Goal: Book appointment/travel/reservation

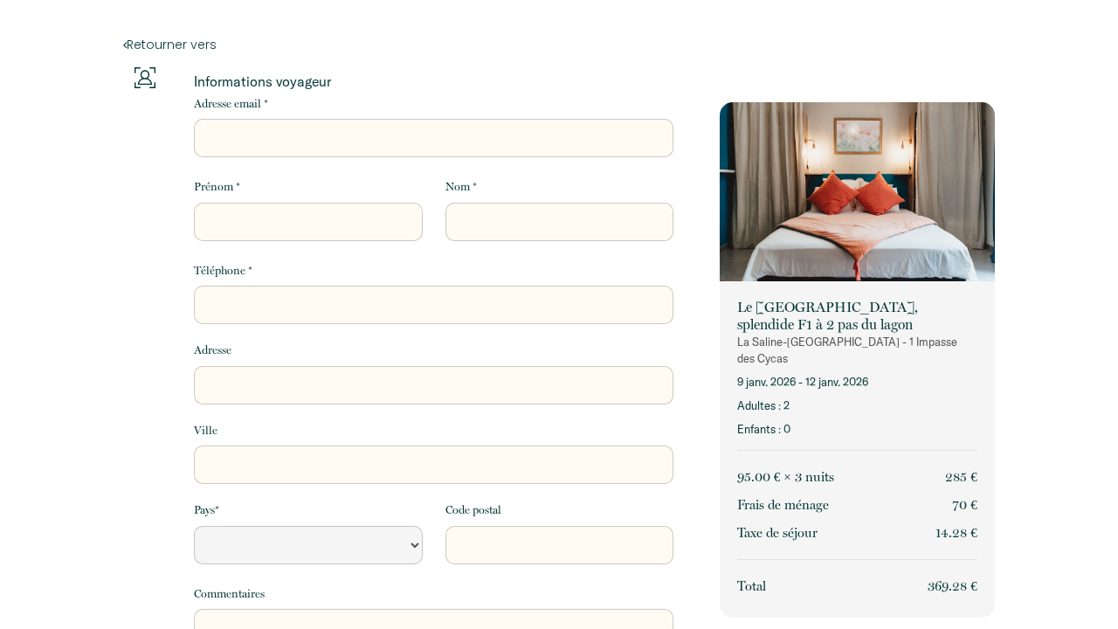
select select "Default select example"
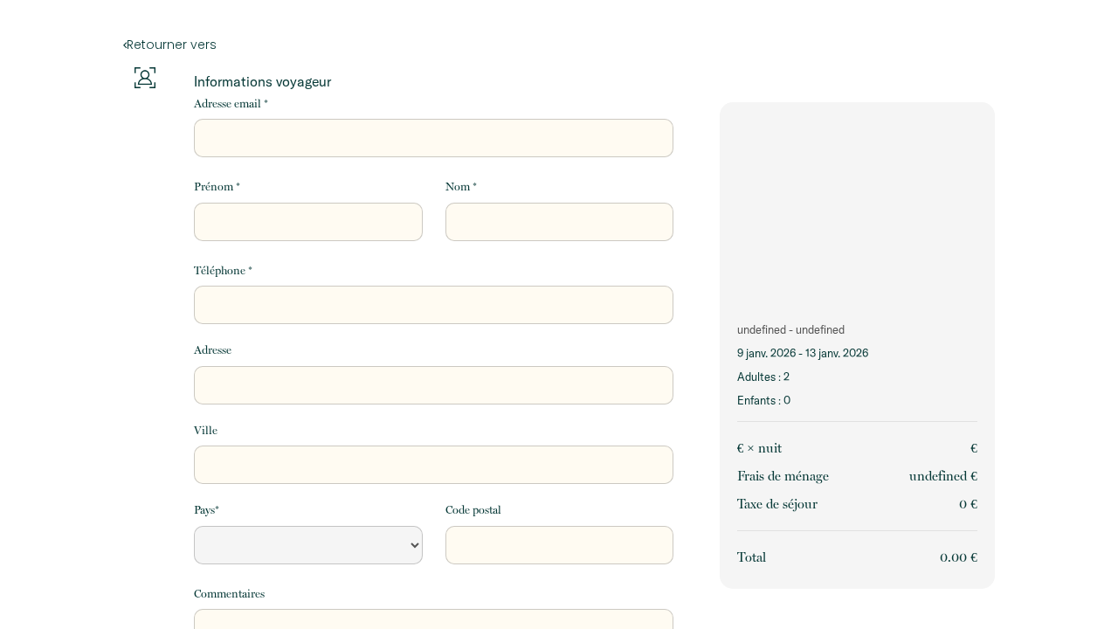
select select "Default select example"
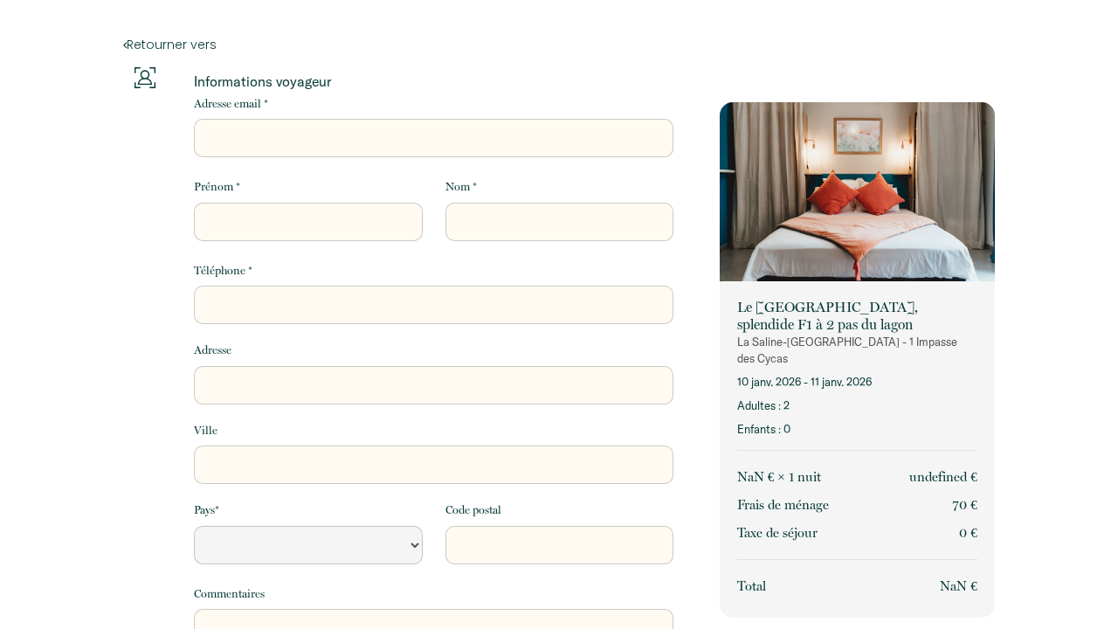
select select "Default select example"
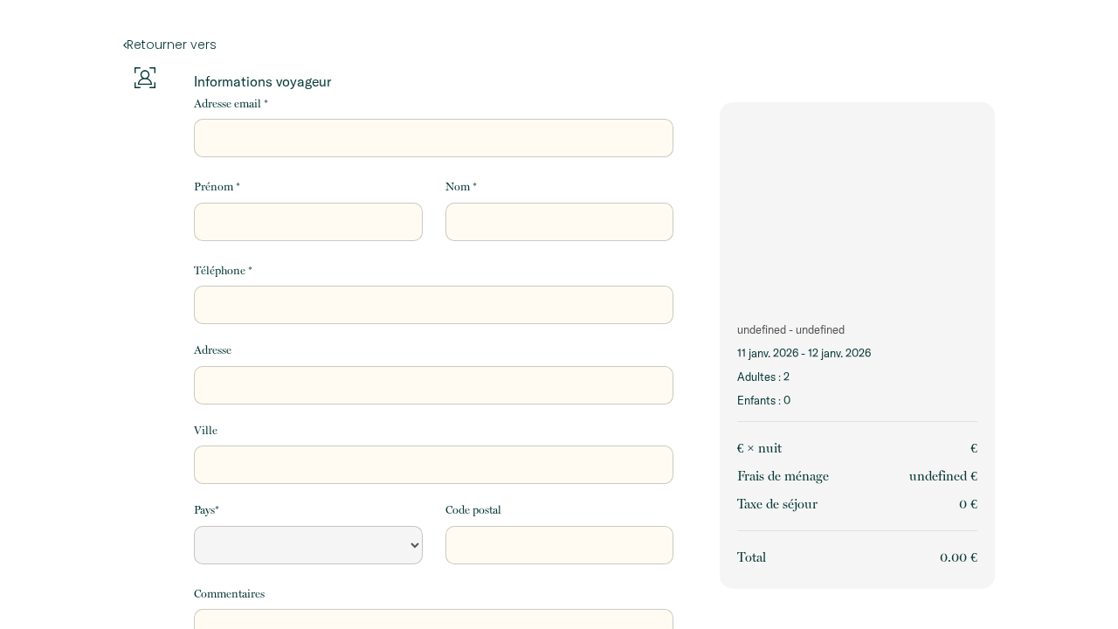
select select "Default select example"
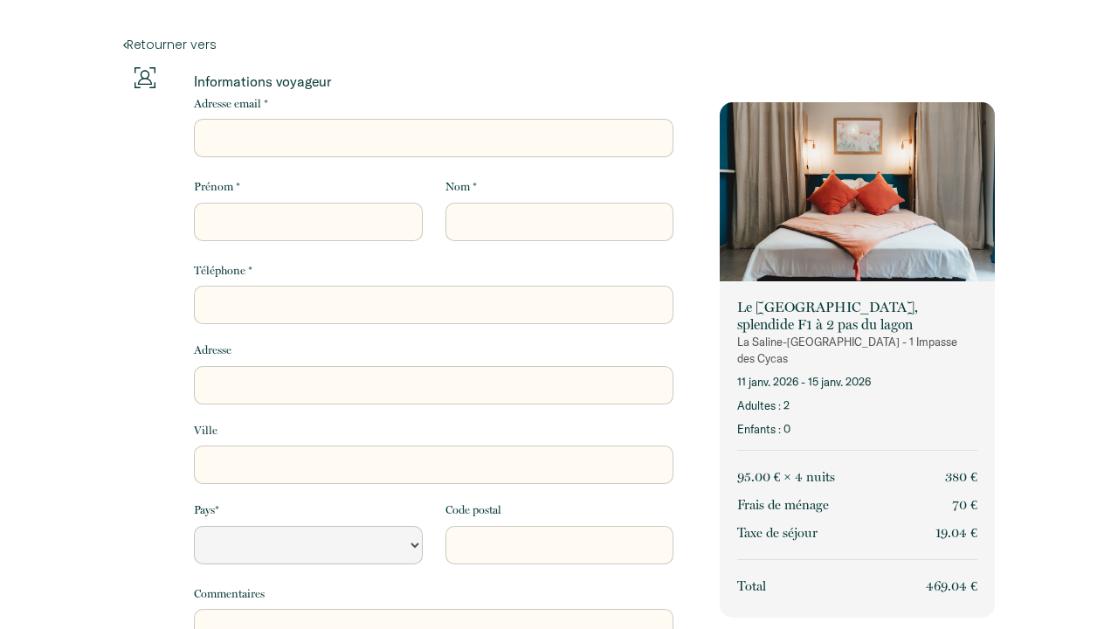
select select "Default select example"
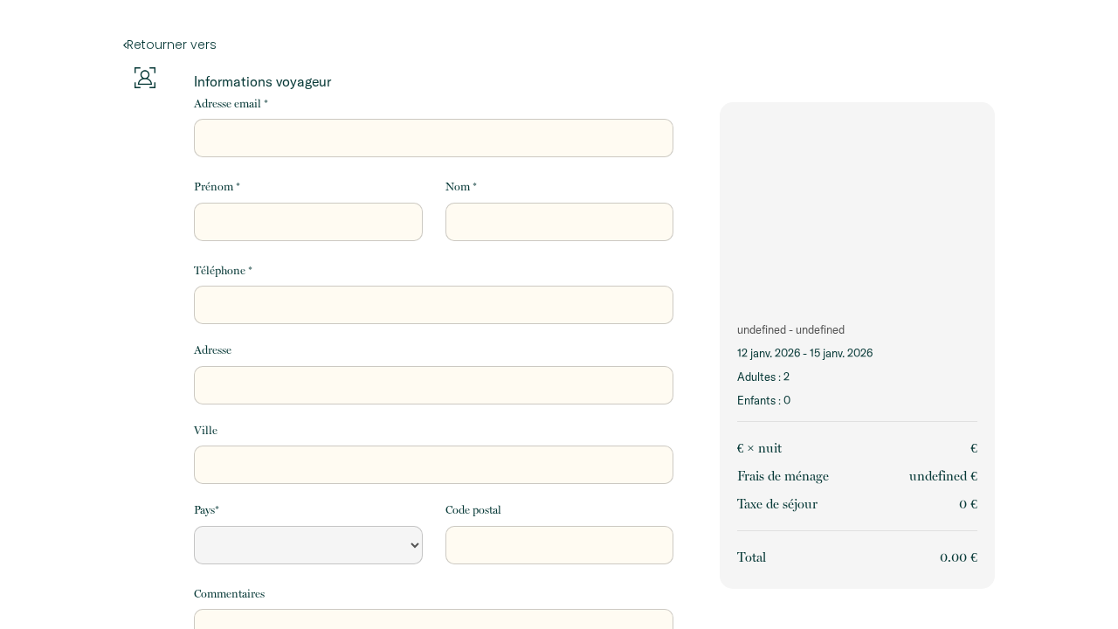
select select "Default select example"
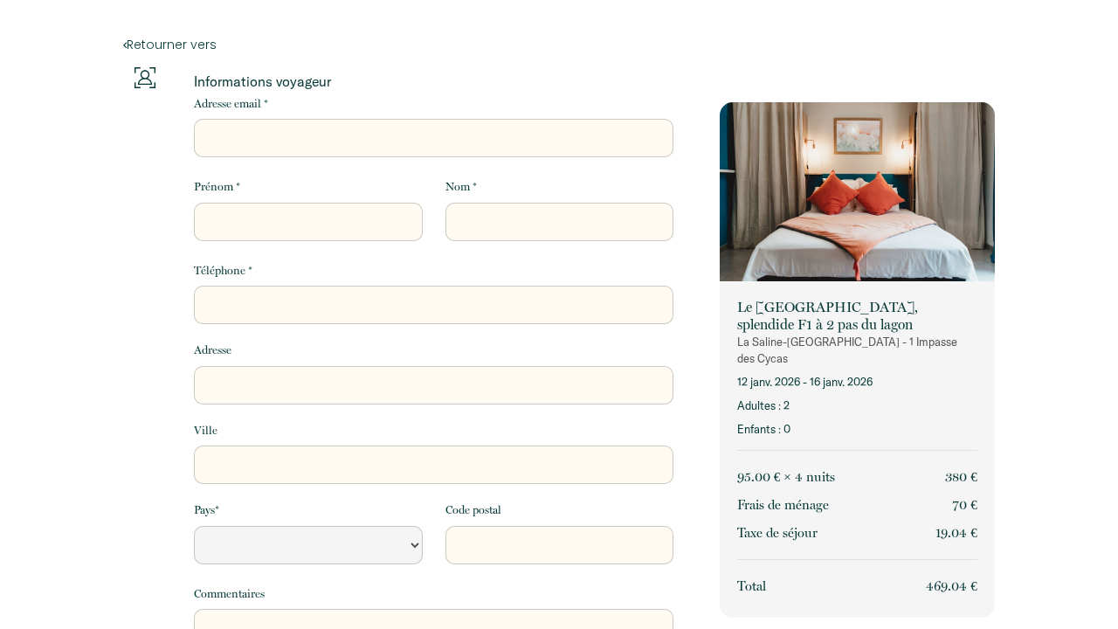
select select "Default select example"
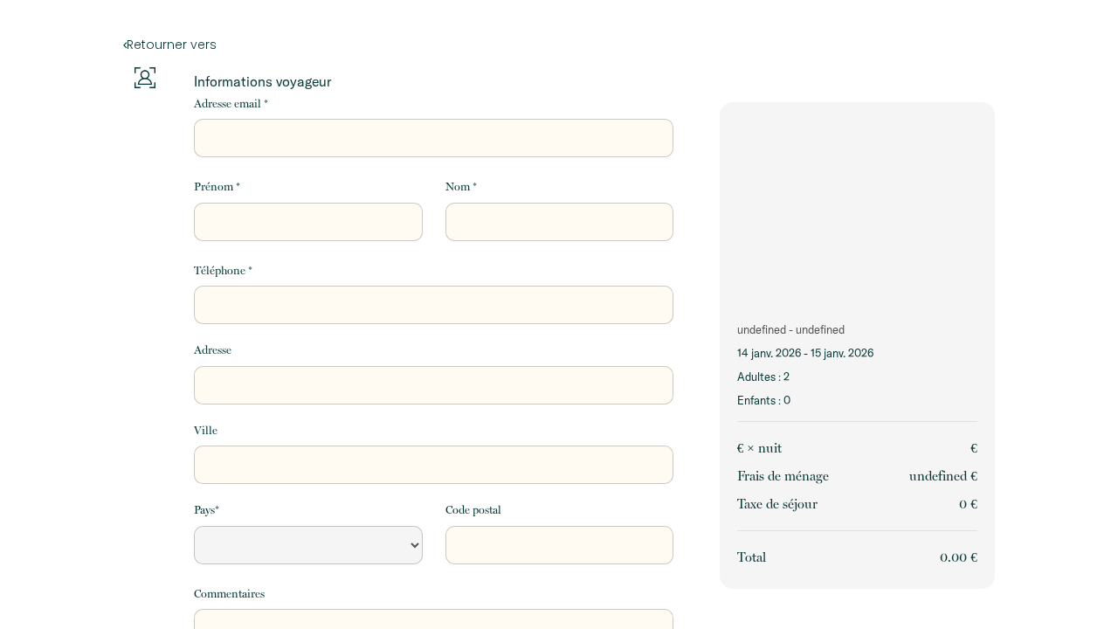
select select "Default select example"
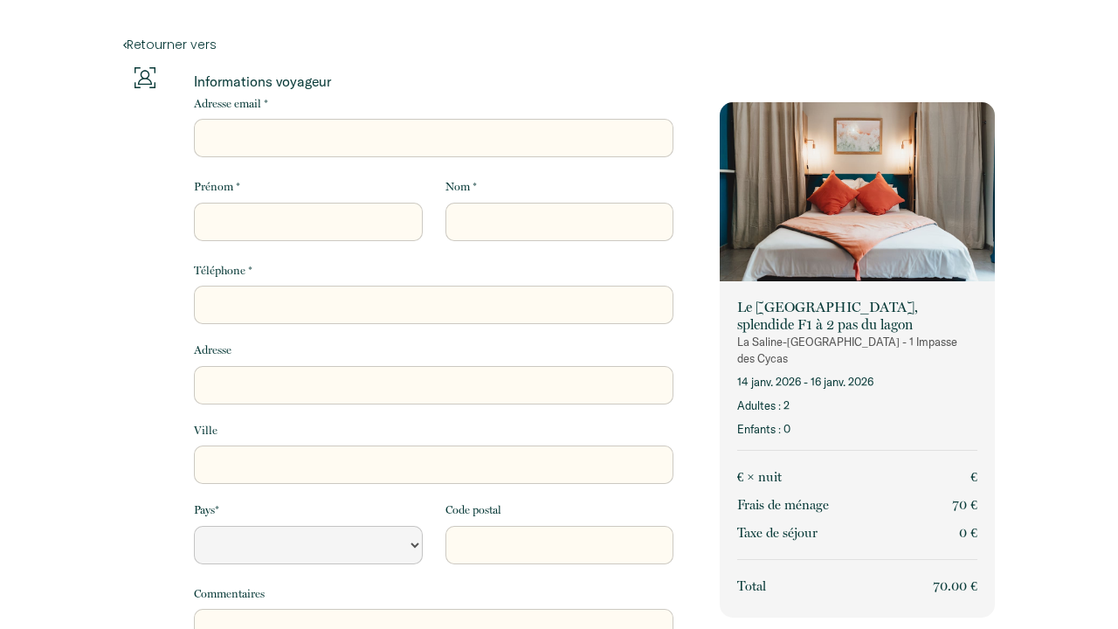
select select "Default select example"
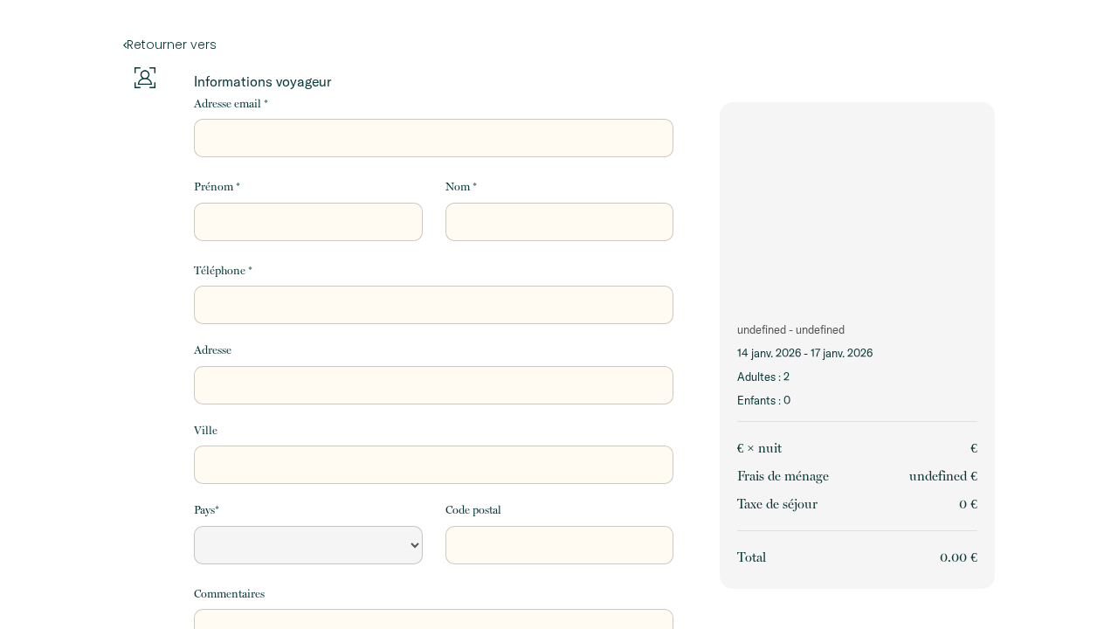
select select "Default select example"
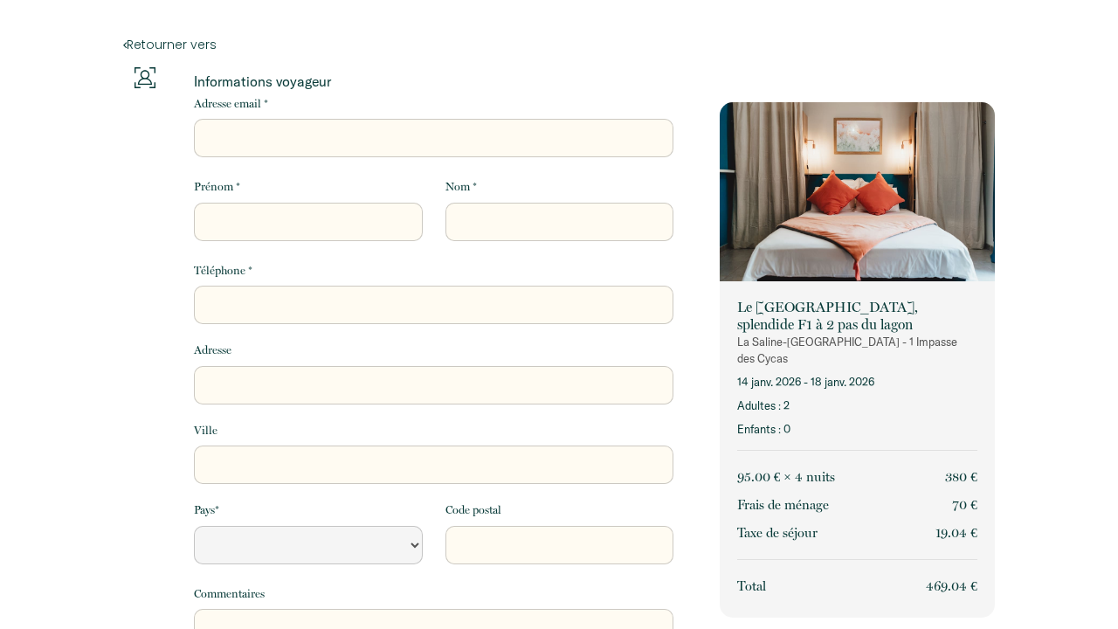
select select "Default select example"
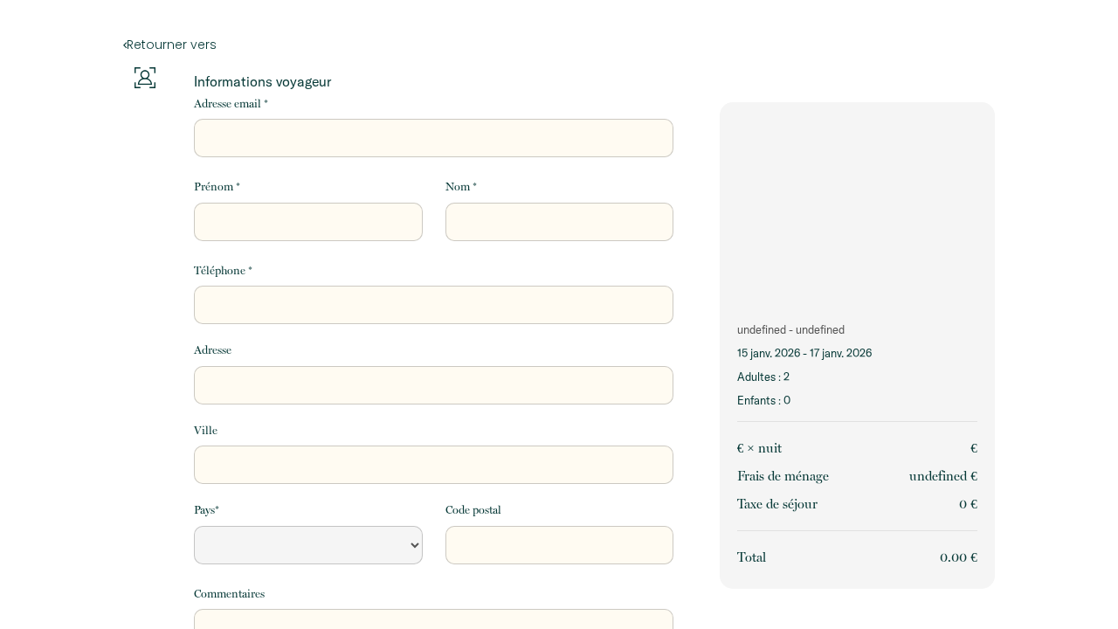
select select "Default select example"
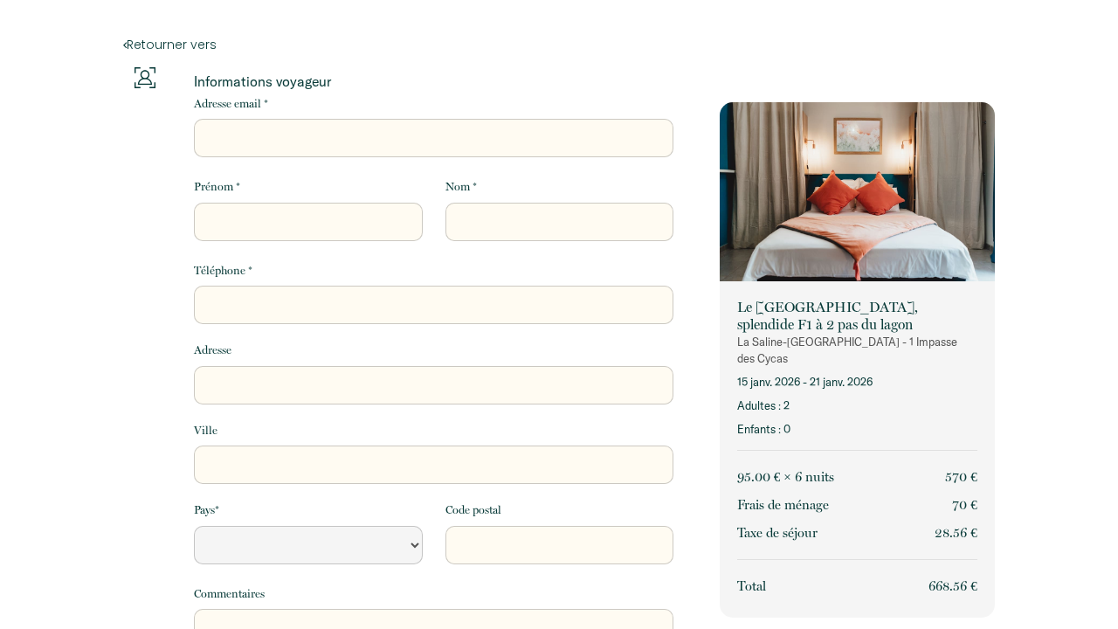
select select "Default select example"
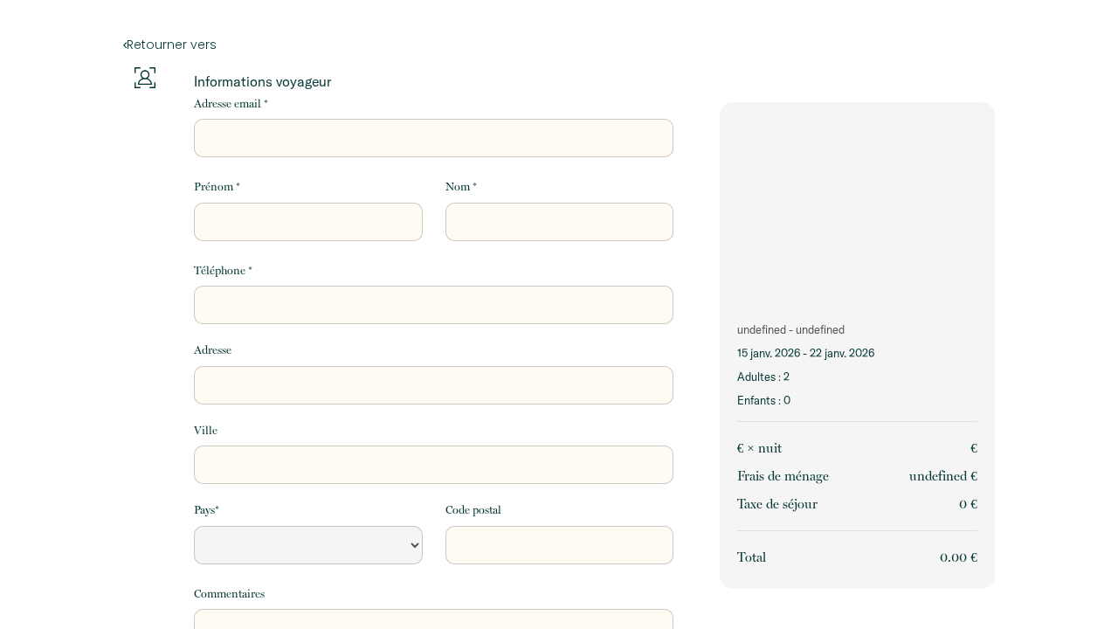
select select "Default select example"
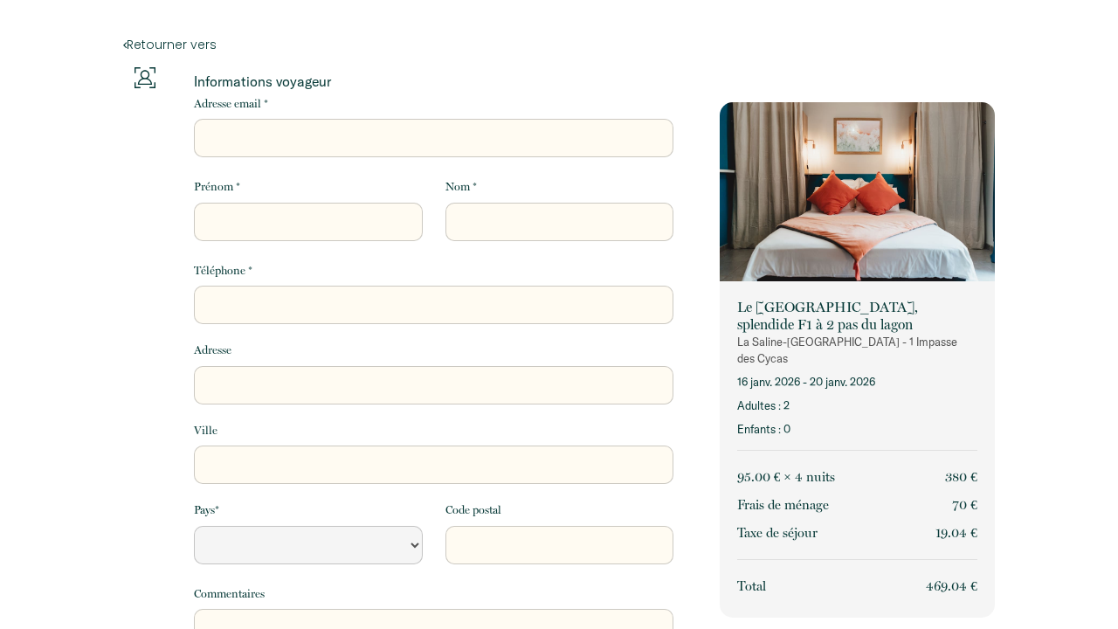
select select "Default select example"
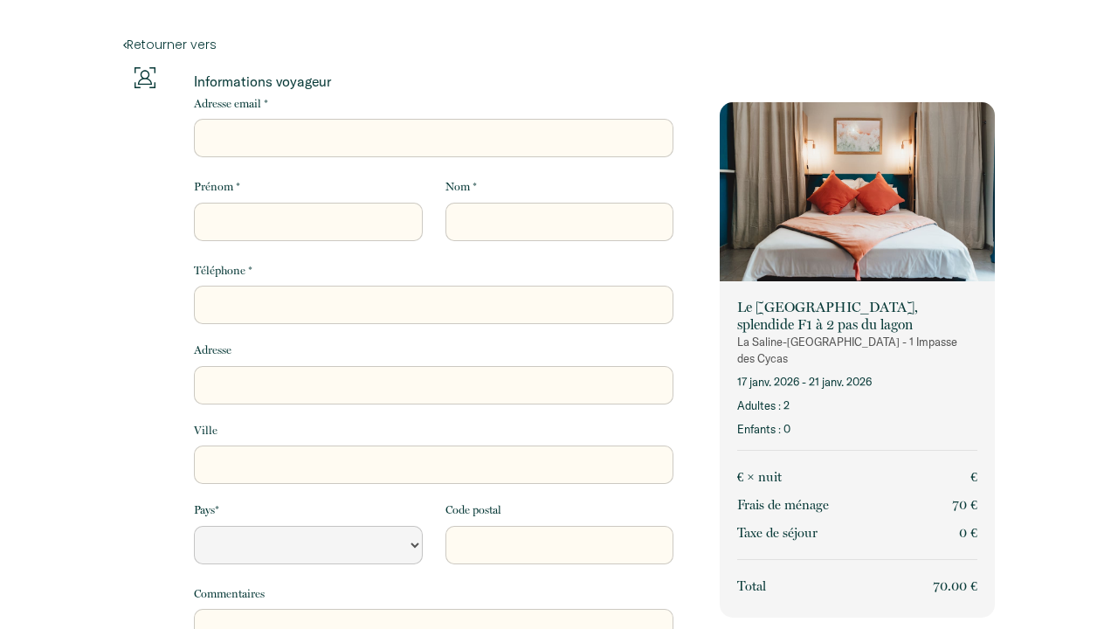
select select "Default select example"
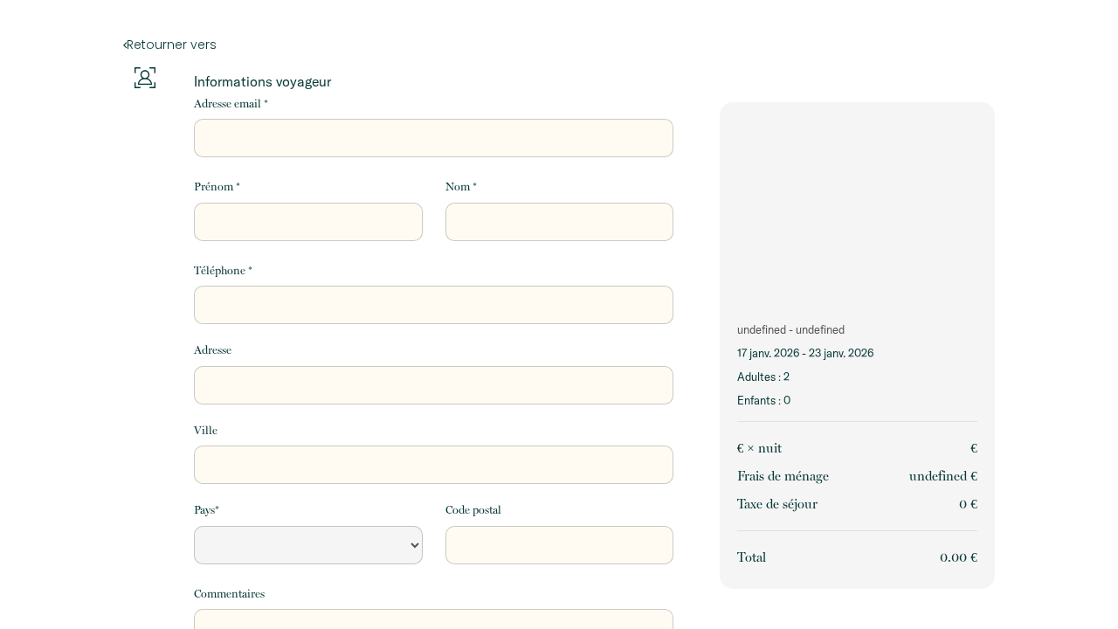
select select "Default select example"
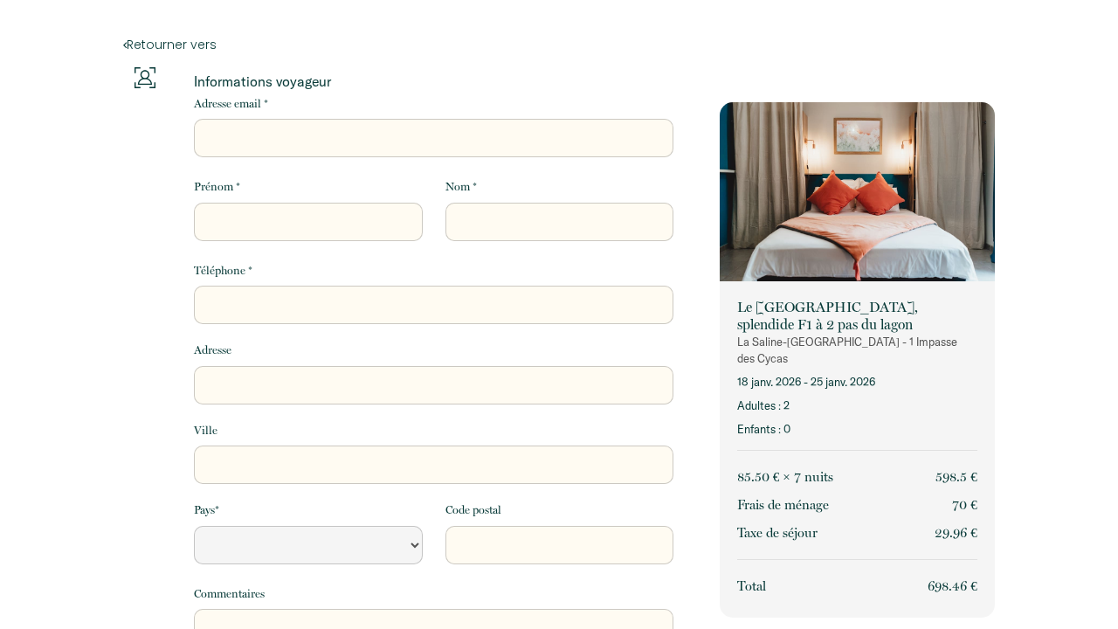
select select "Default select example"
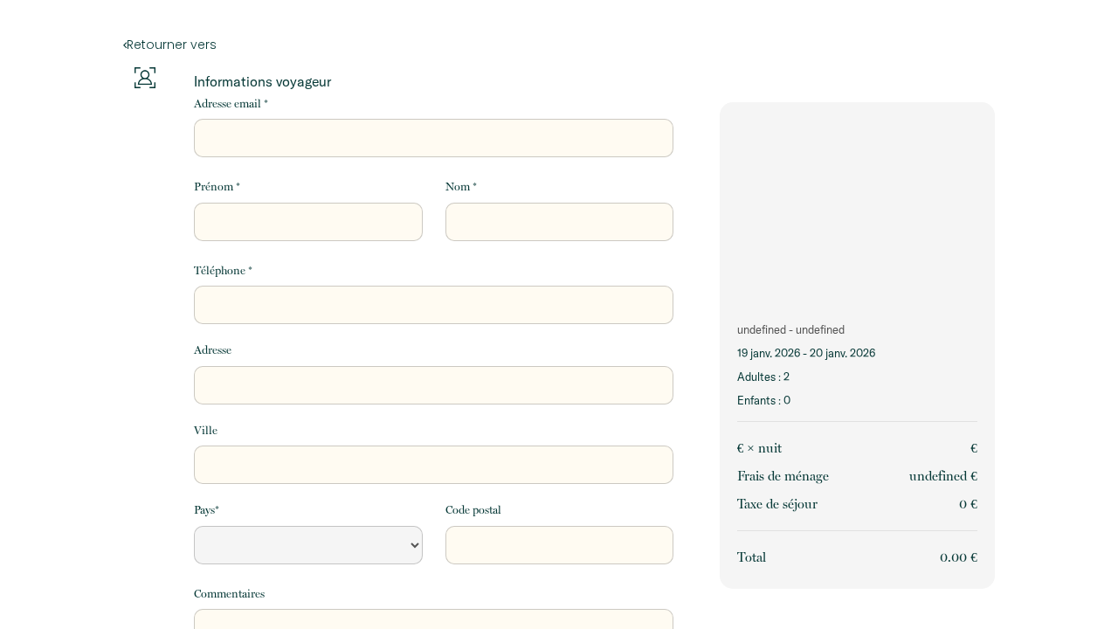
select select "Default select example"
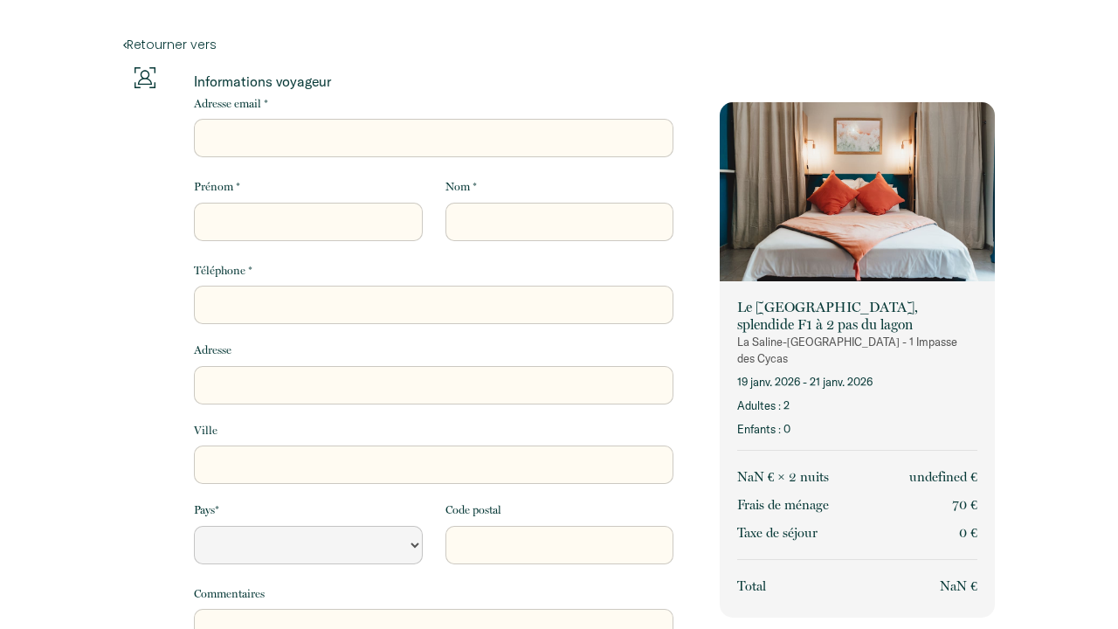
select select "Default select example"
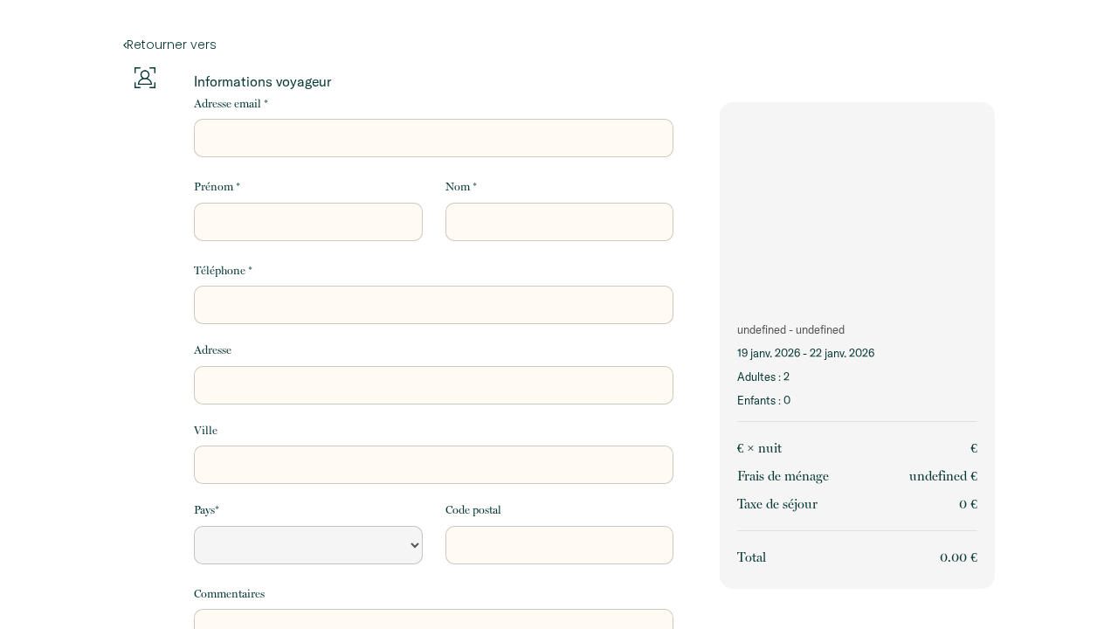
select select "Default select example"
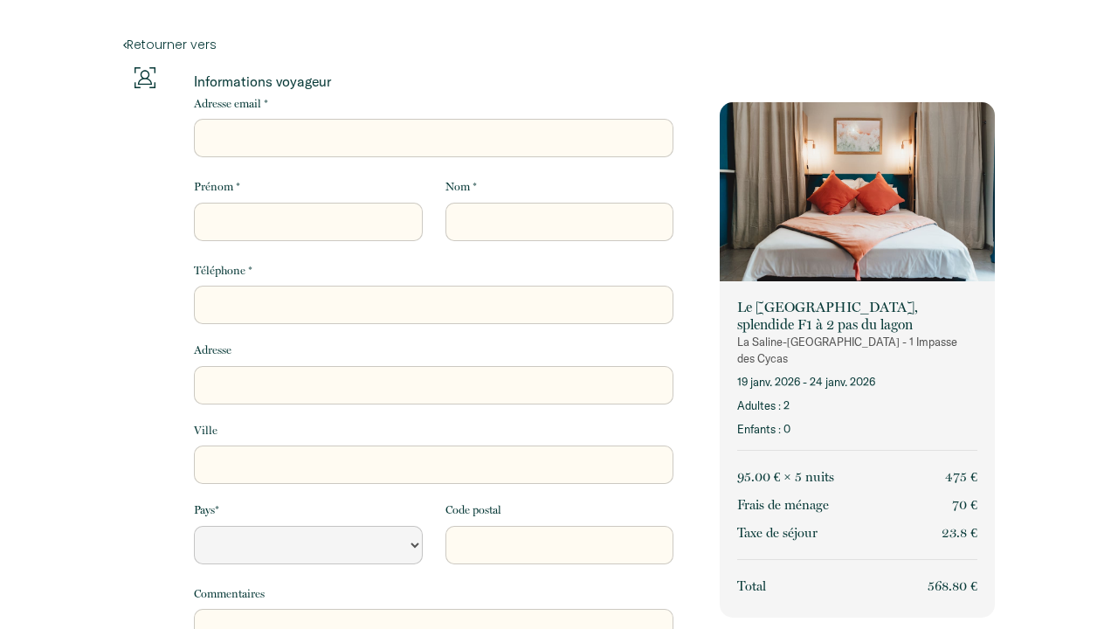
select select "Default select example"
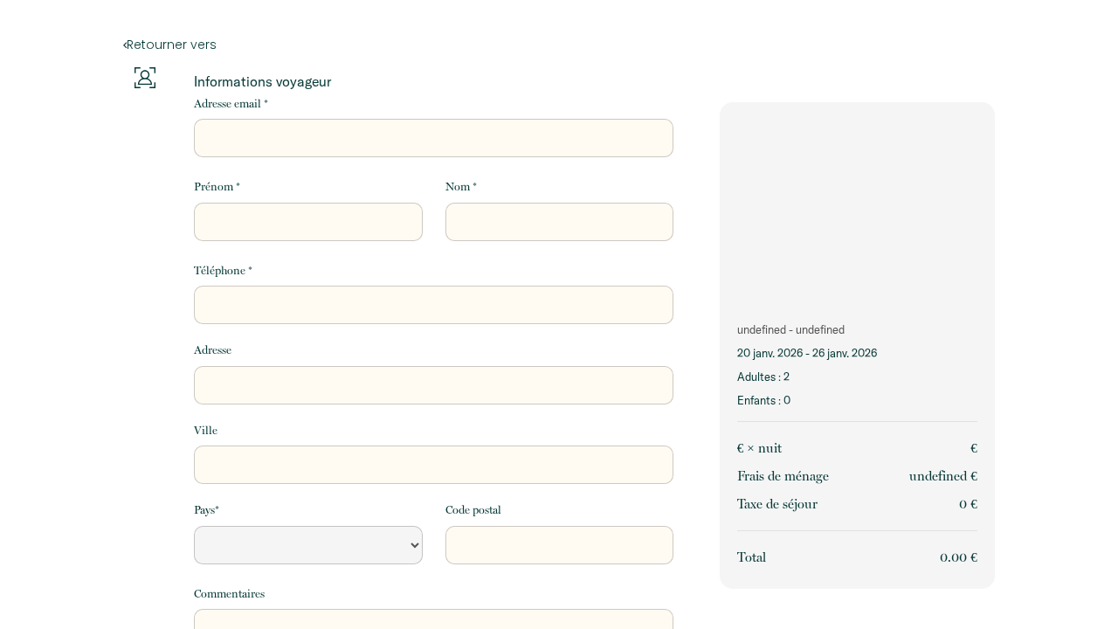
select select "Default select example"
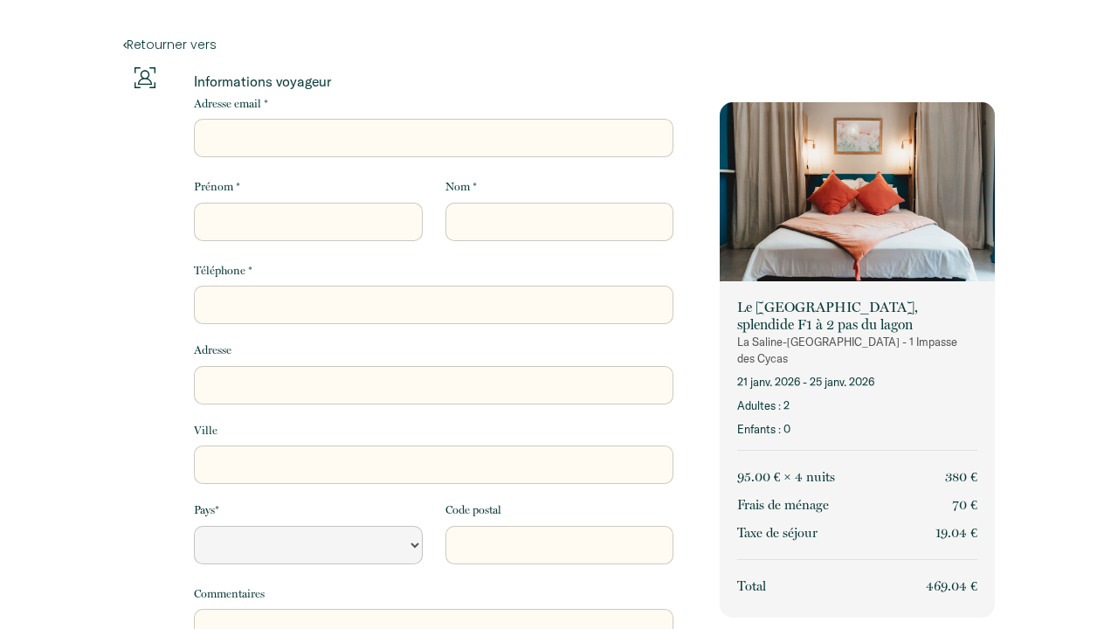
select select "Default select example"
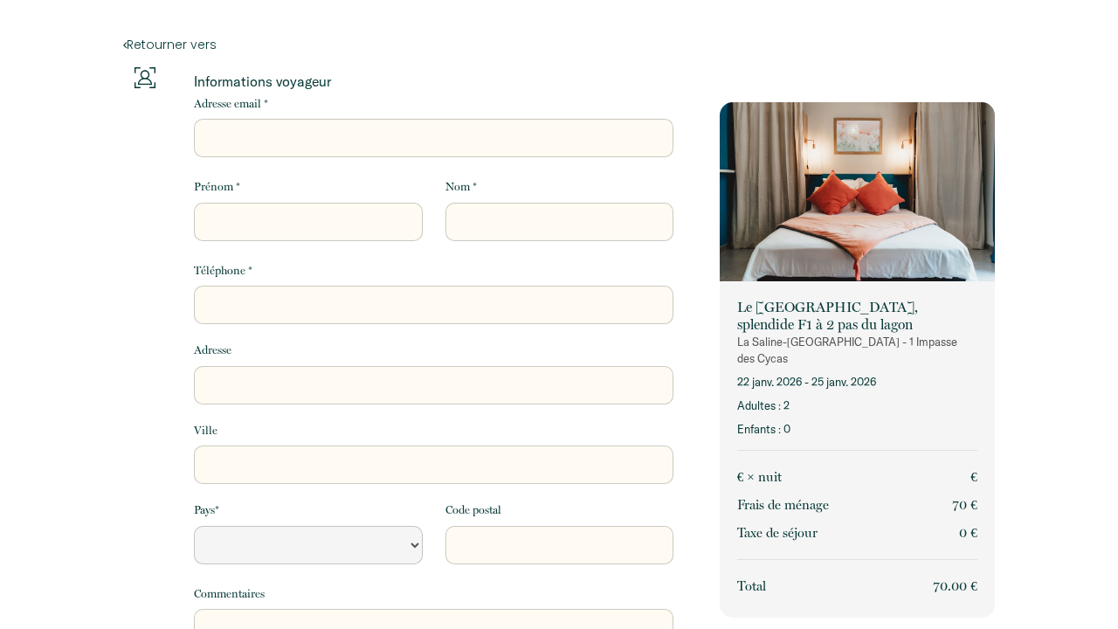
select select "Default select example"
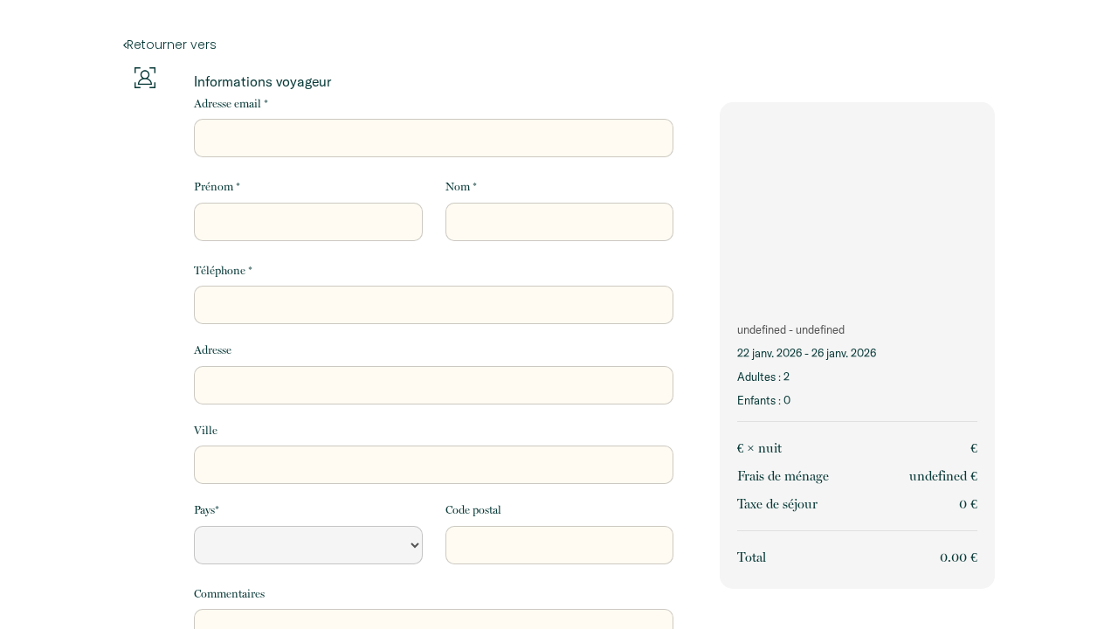
select select "Default select example"
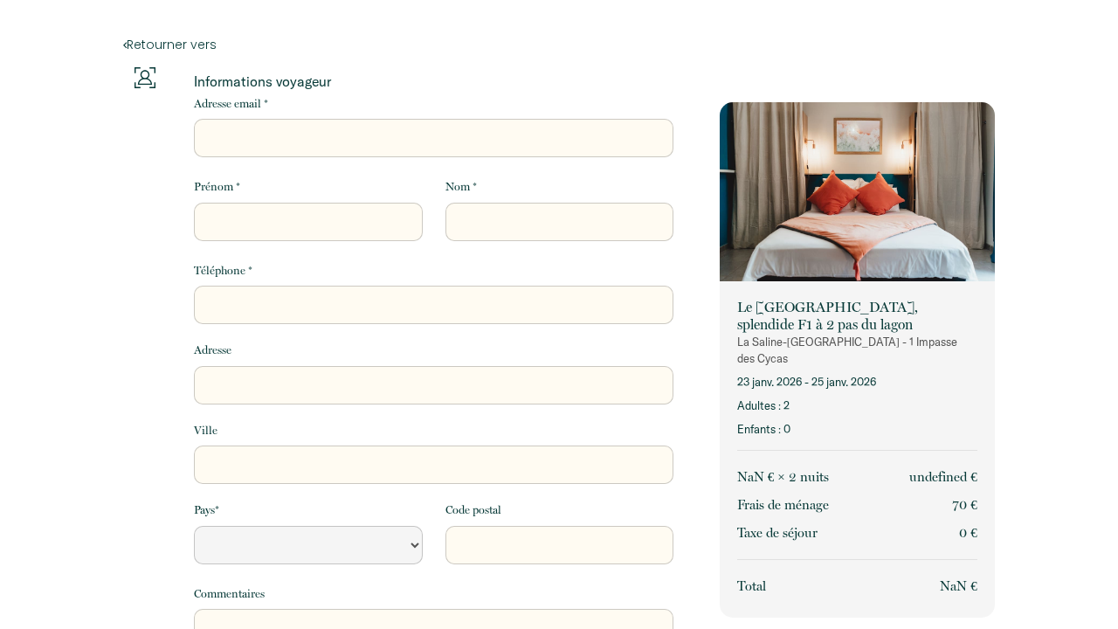
select select "Default select example"
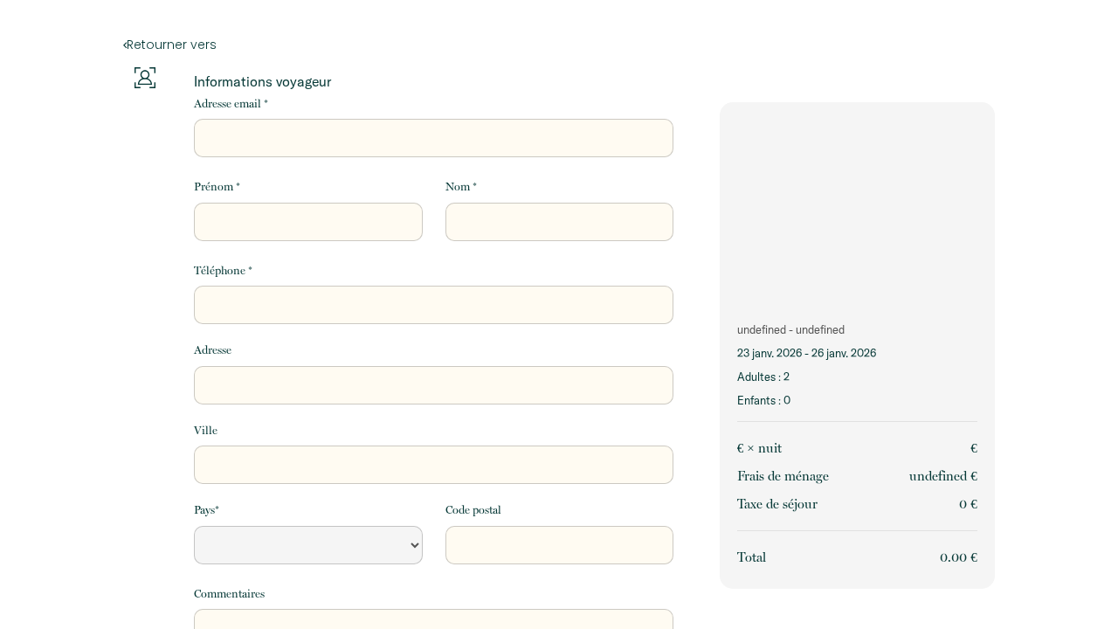
select select "Default select example"
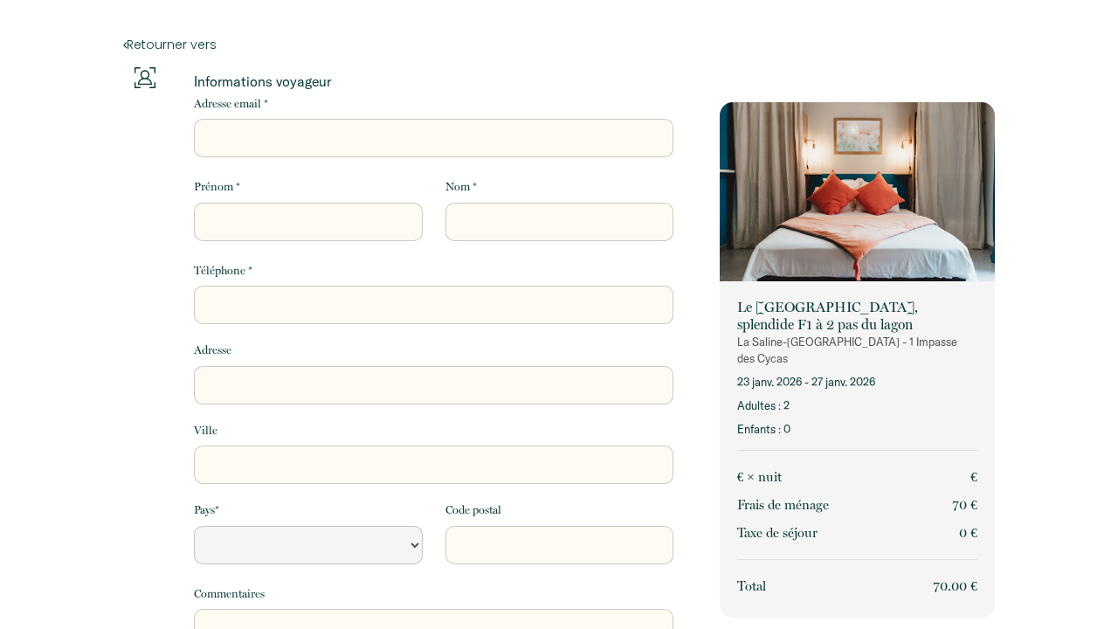
select select "Default select example"
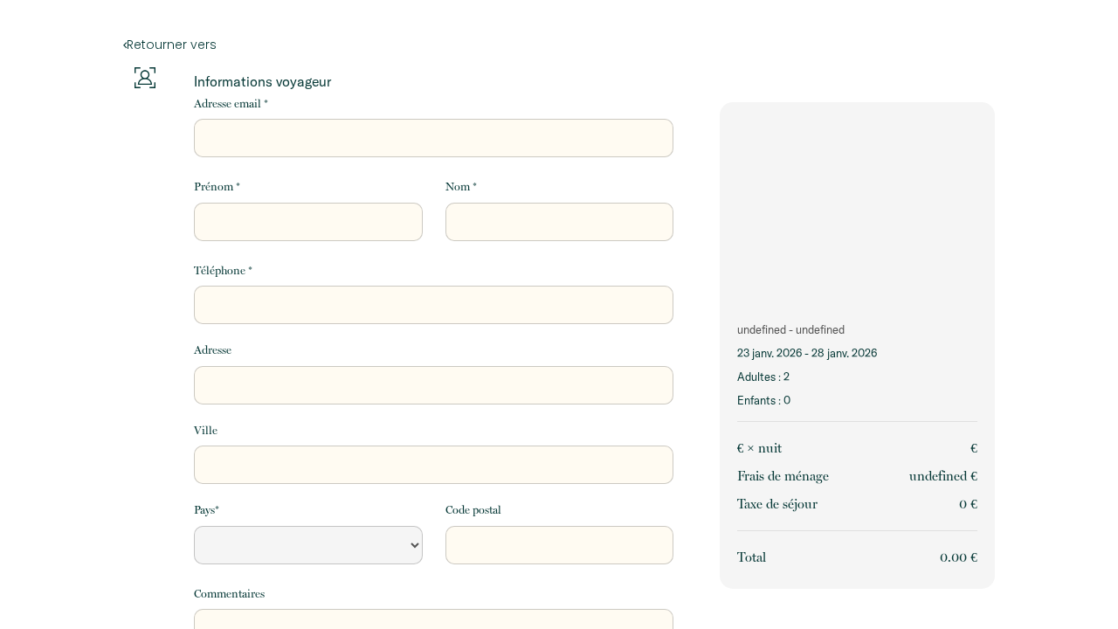
select select "Default select example"
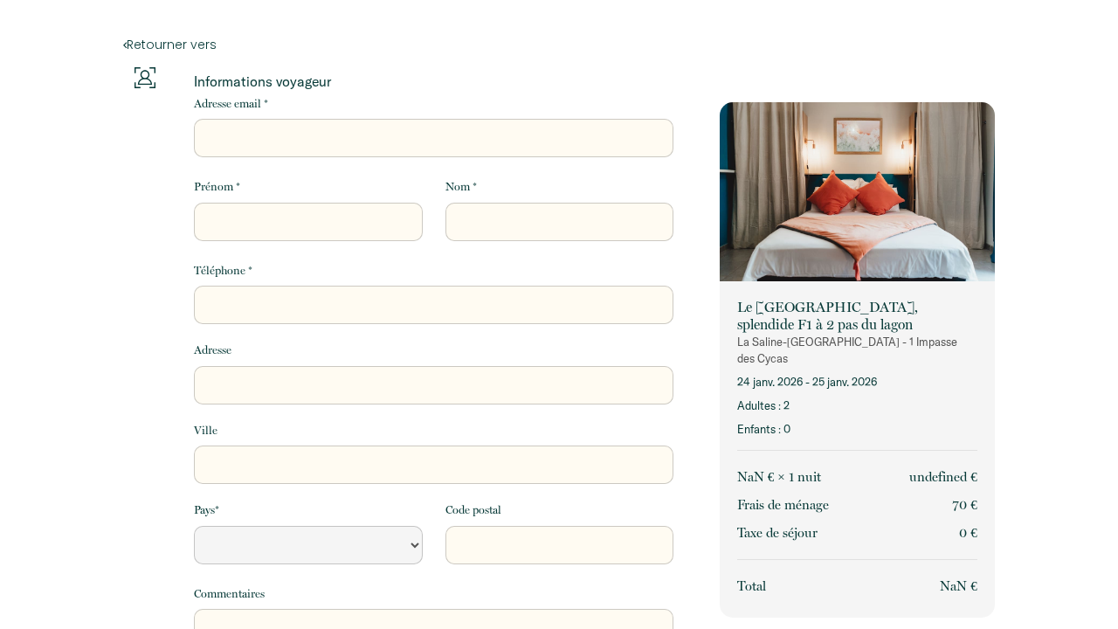
select select "Default select example"
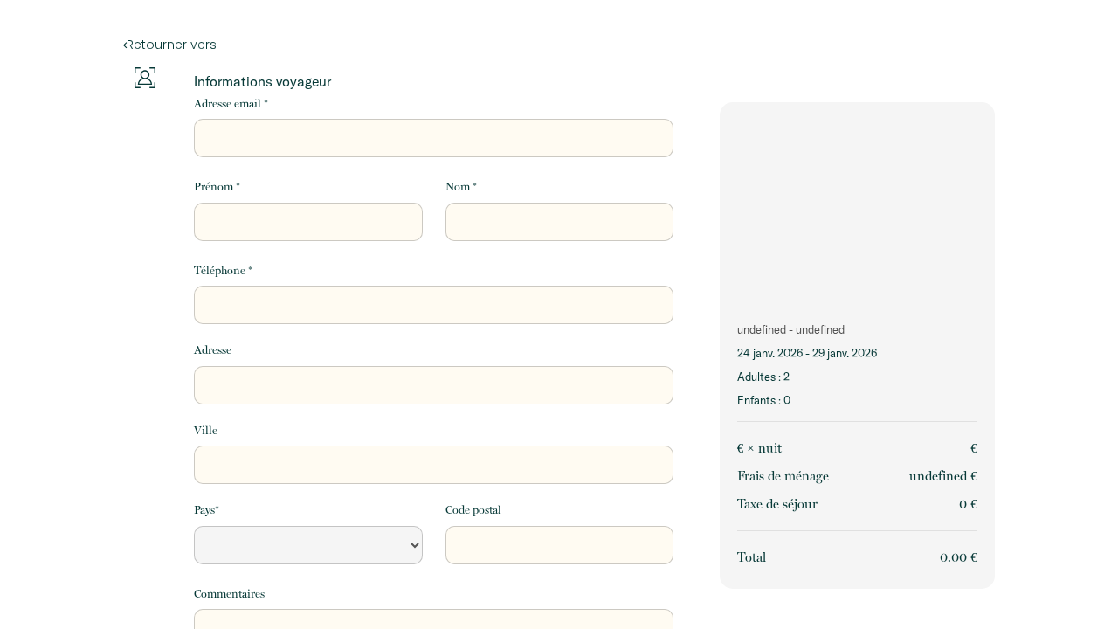
select select "Default select example"
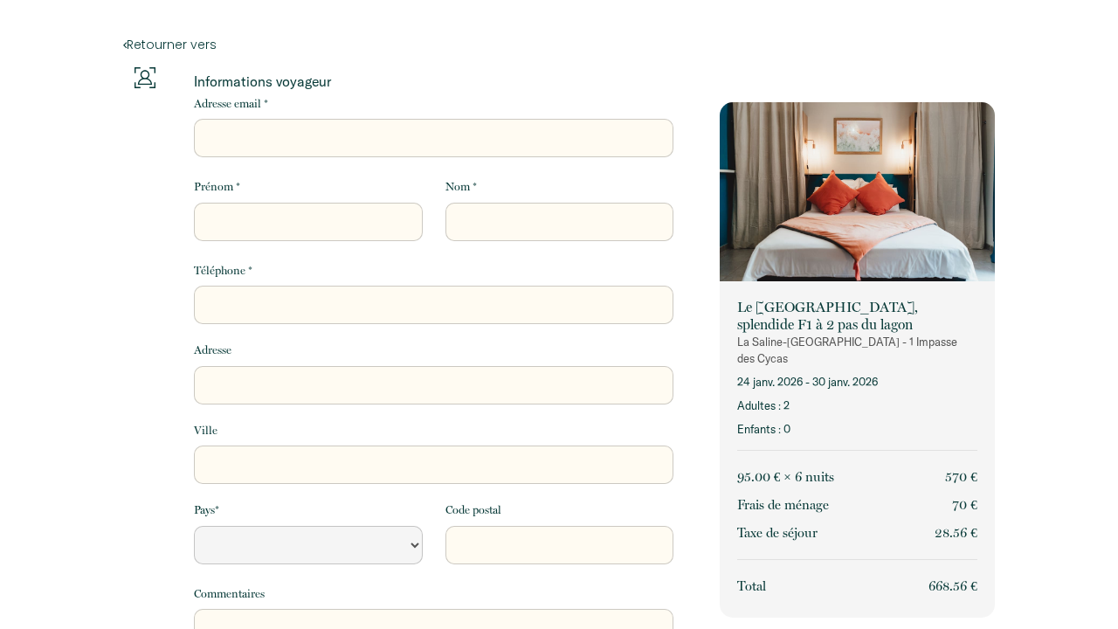
select select "Default select example"
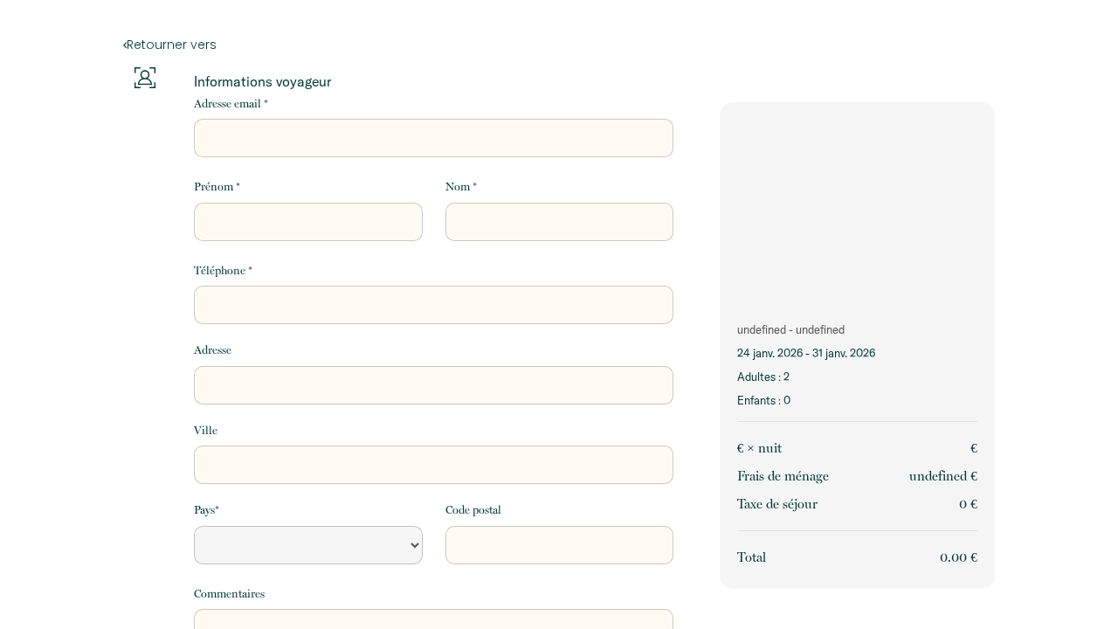
select select "Default select example"
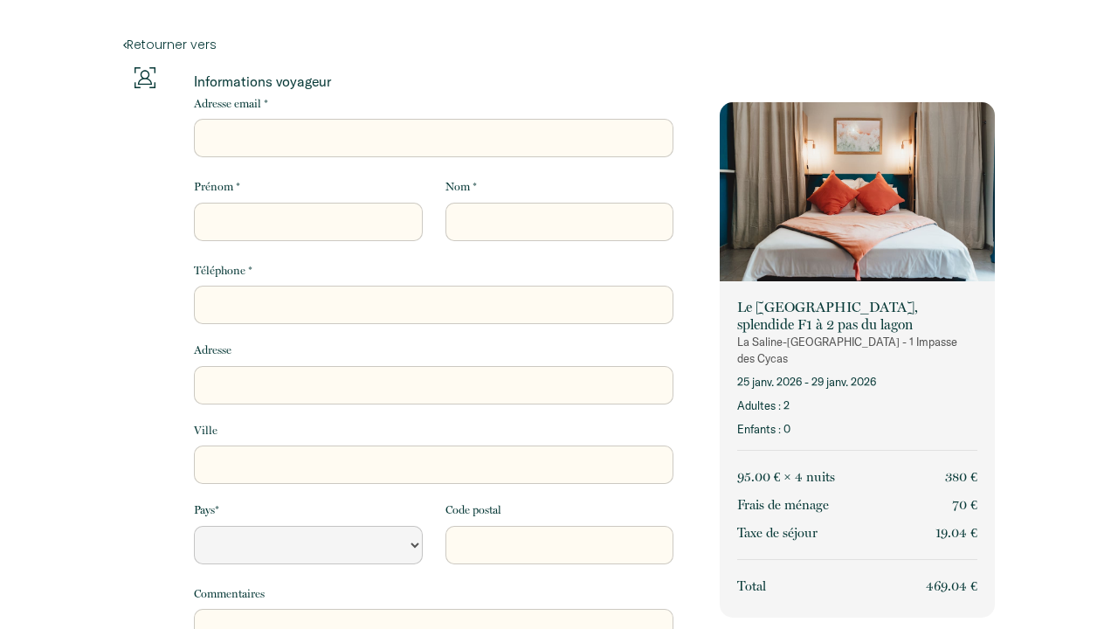
select select "Default select example"
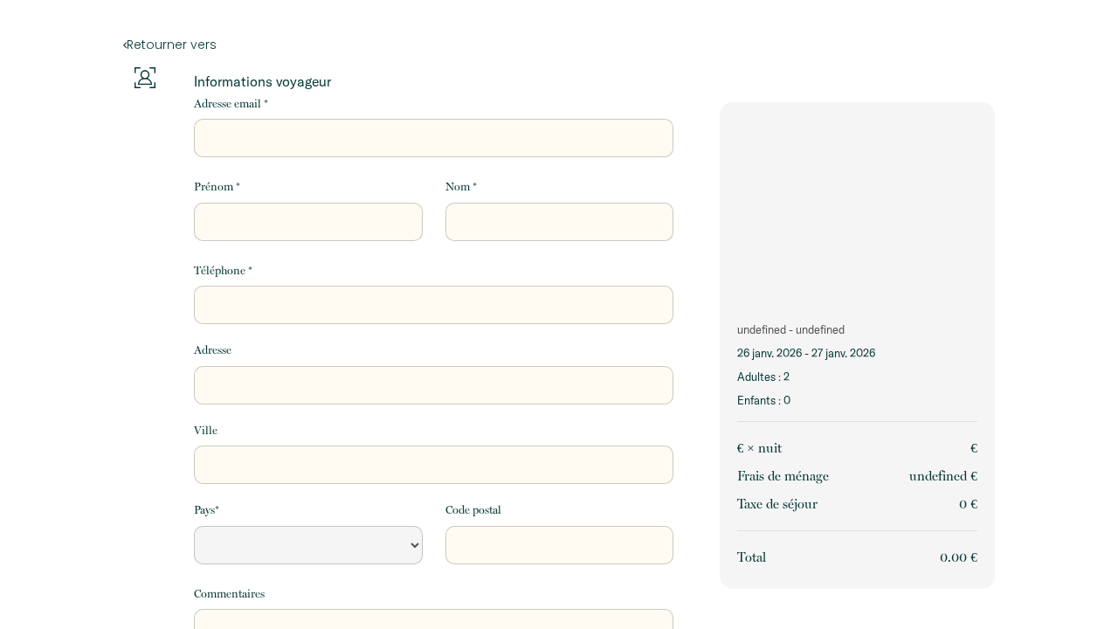
select select "Default select example"
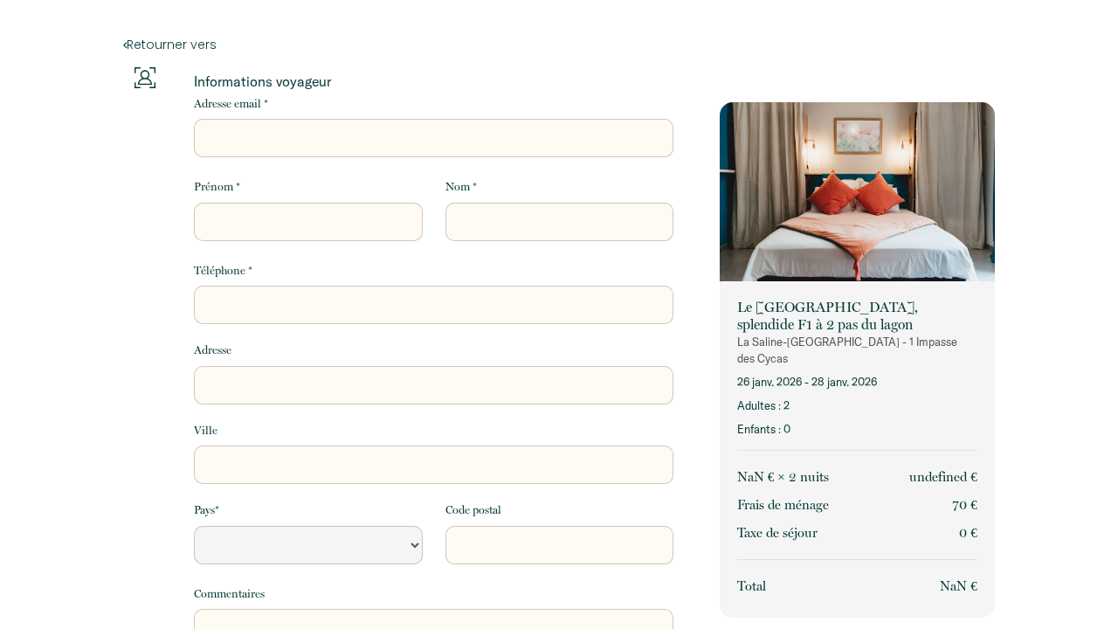
select select "Default select example"
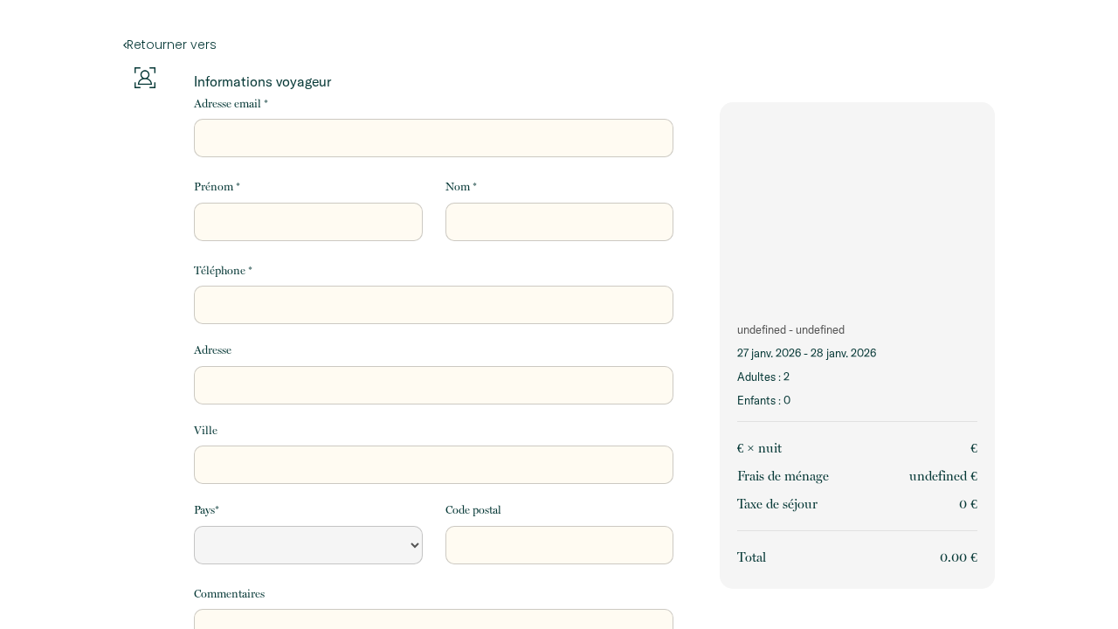
select select "Default select example"
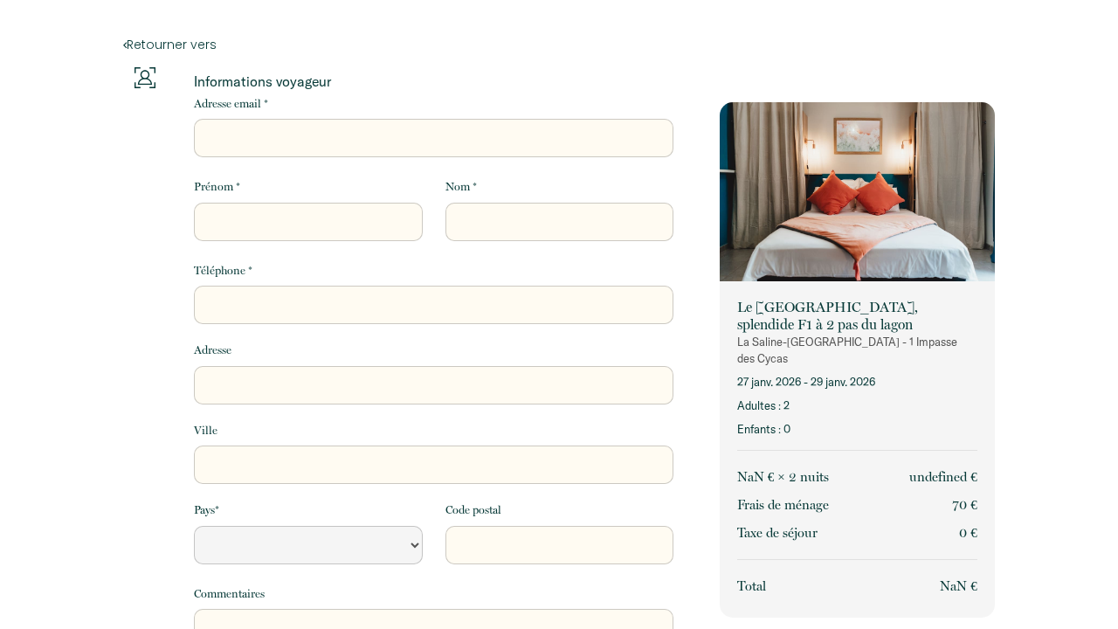
select select "Default select example"
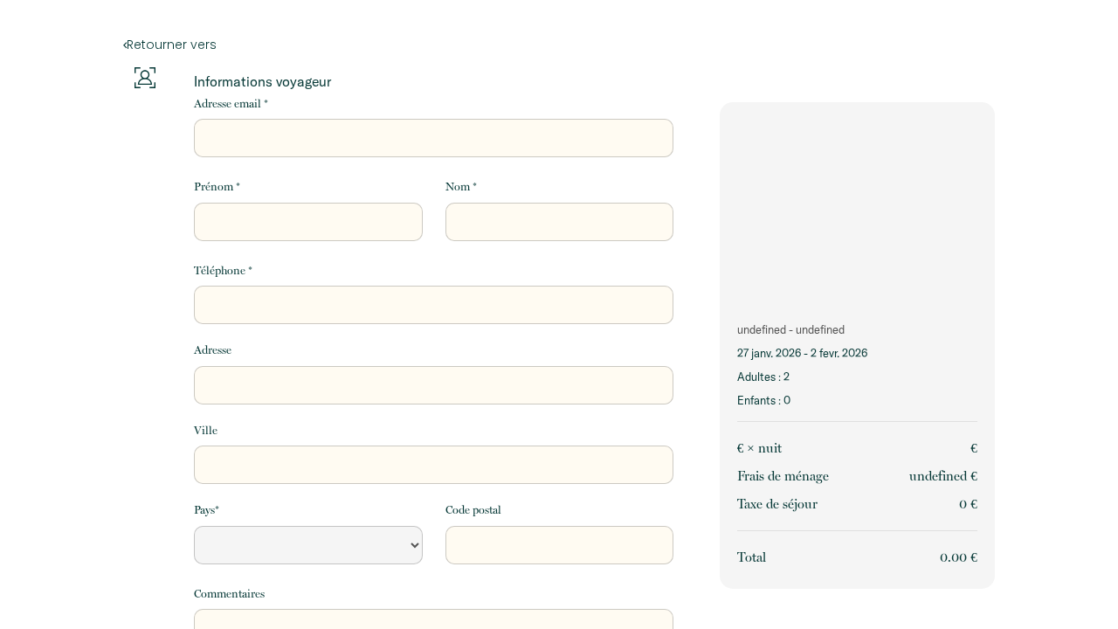
select select "Default select example"
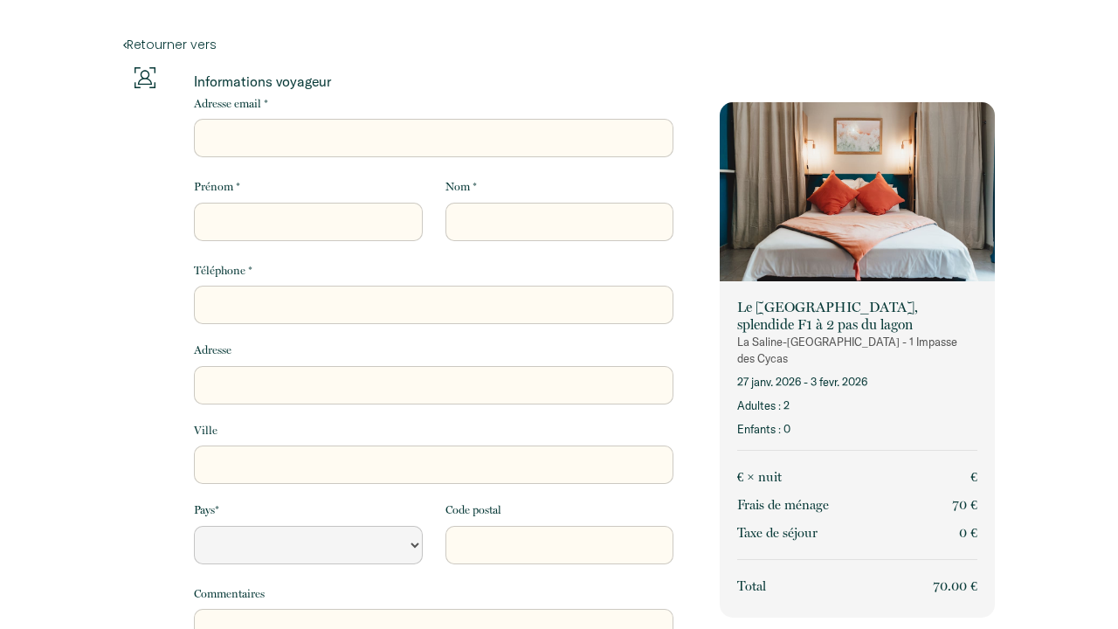
select select "Default select example"
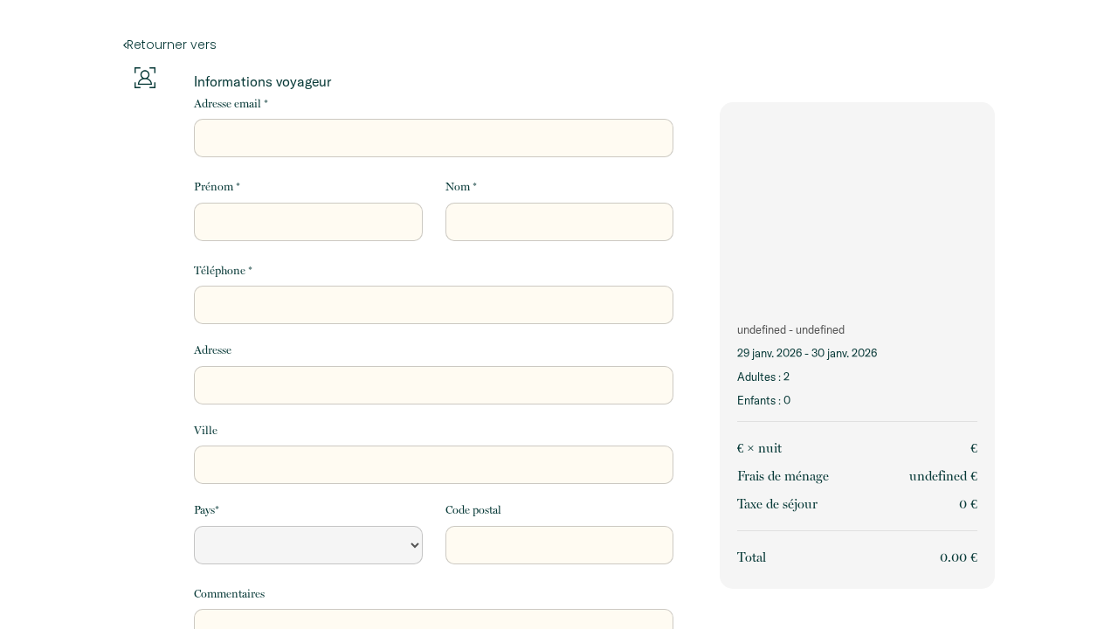
select select "Default select example"
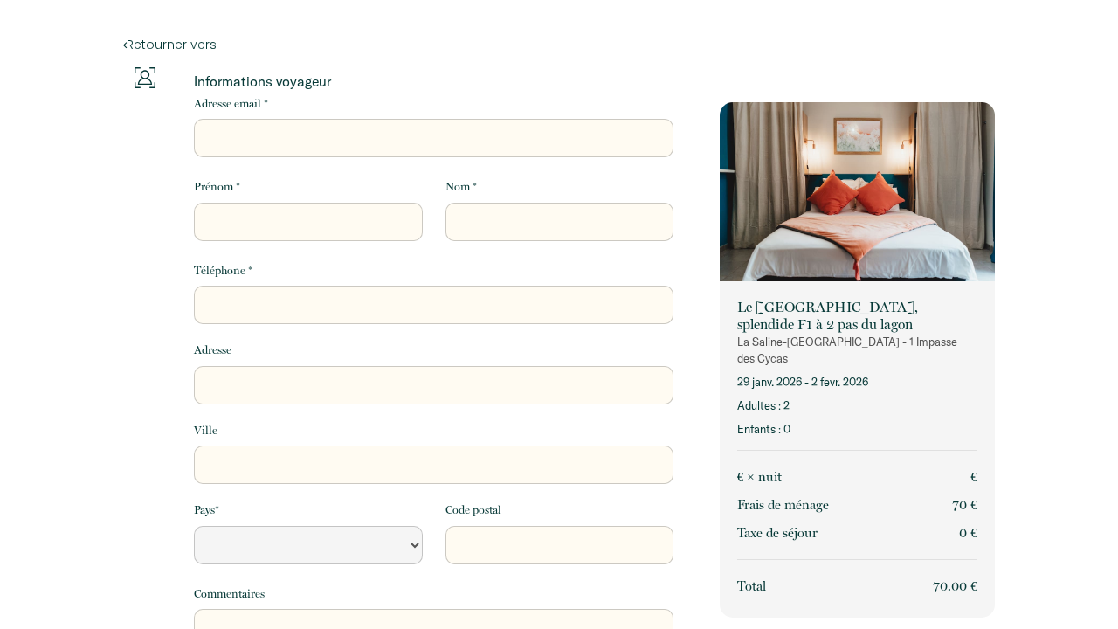
select select "Default select example"
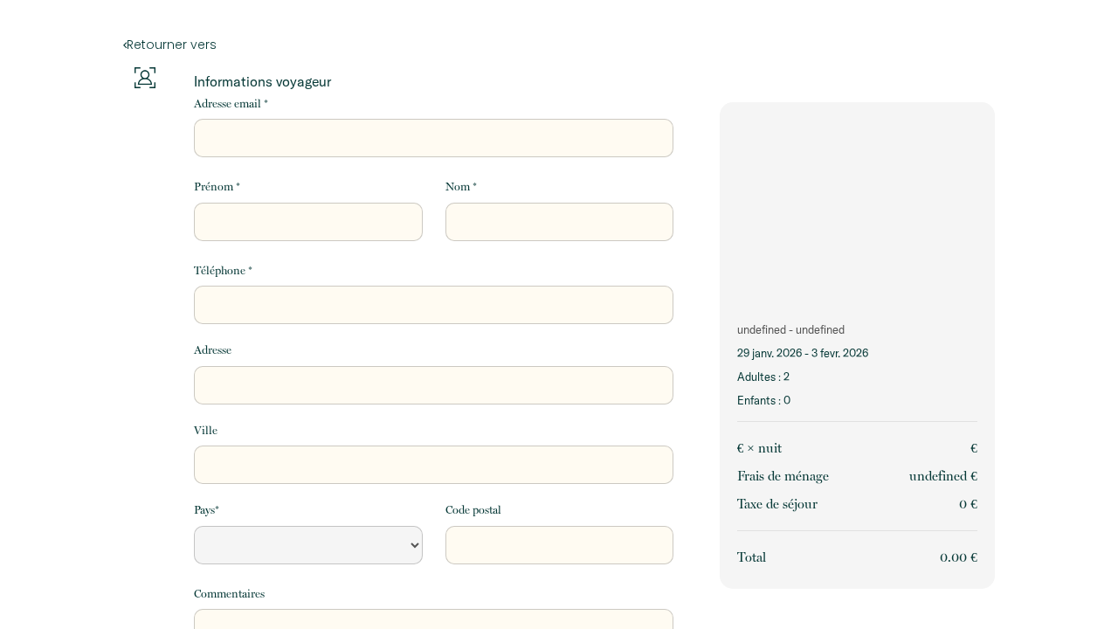
select select "Default select example"
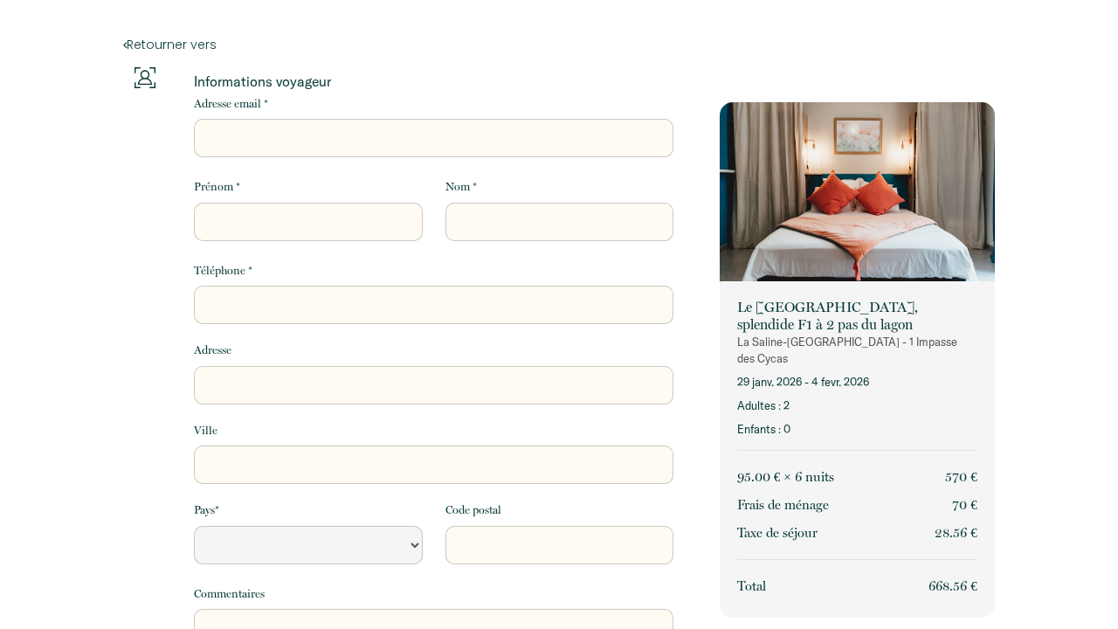
select select "Default select example"
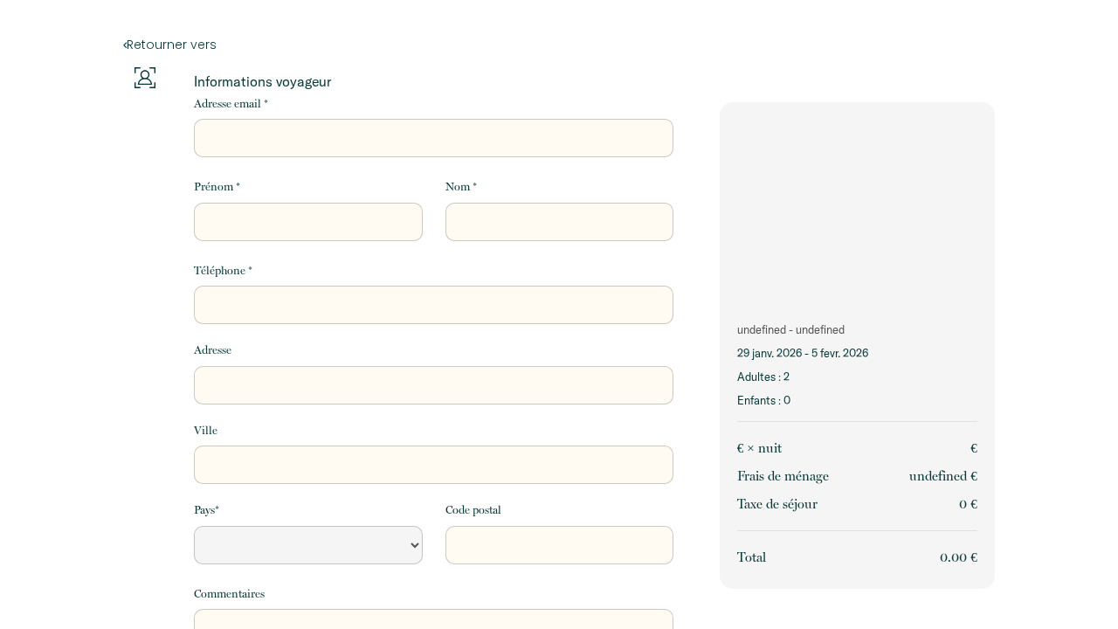
select select "Default select example"
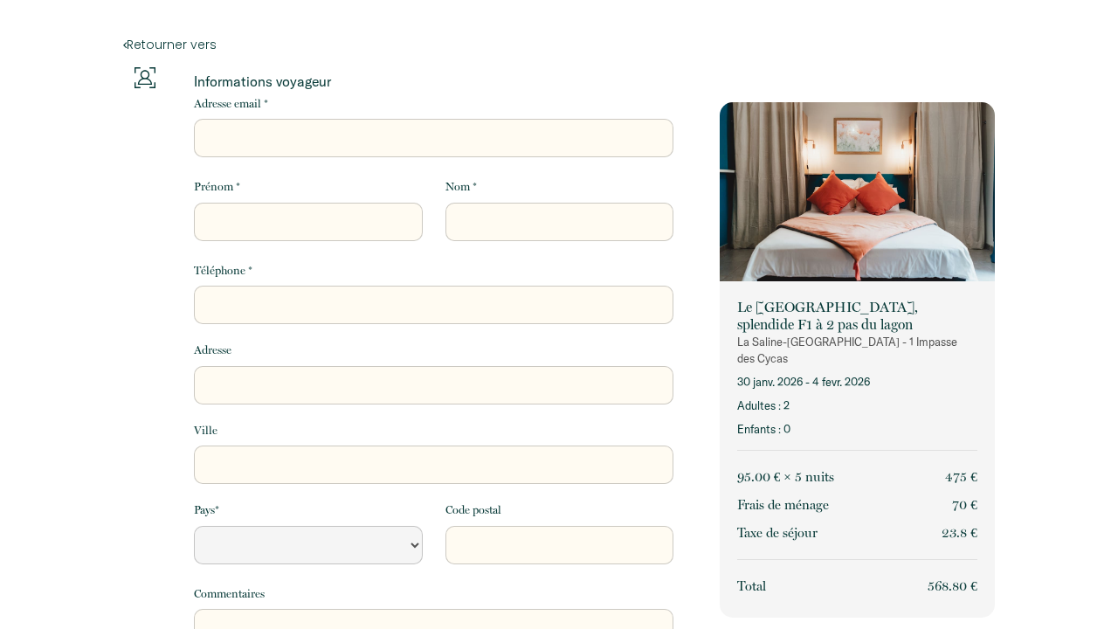
select select "Default select example"
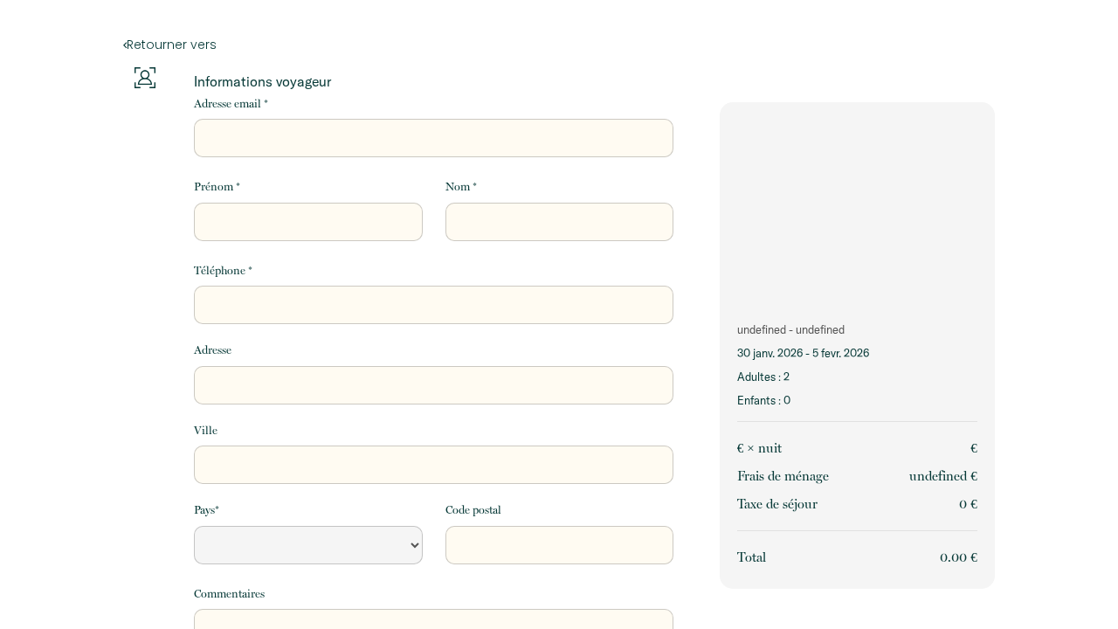
select select "Default select example"
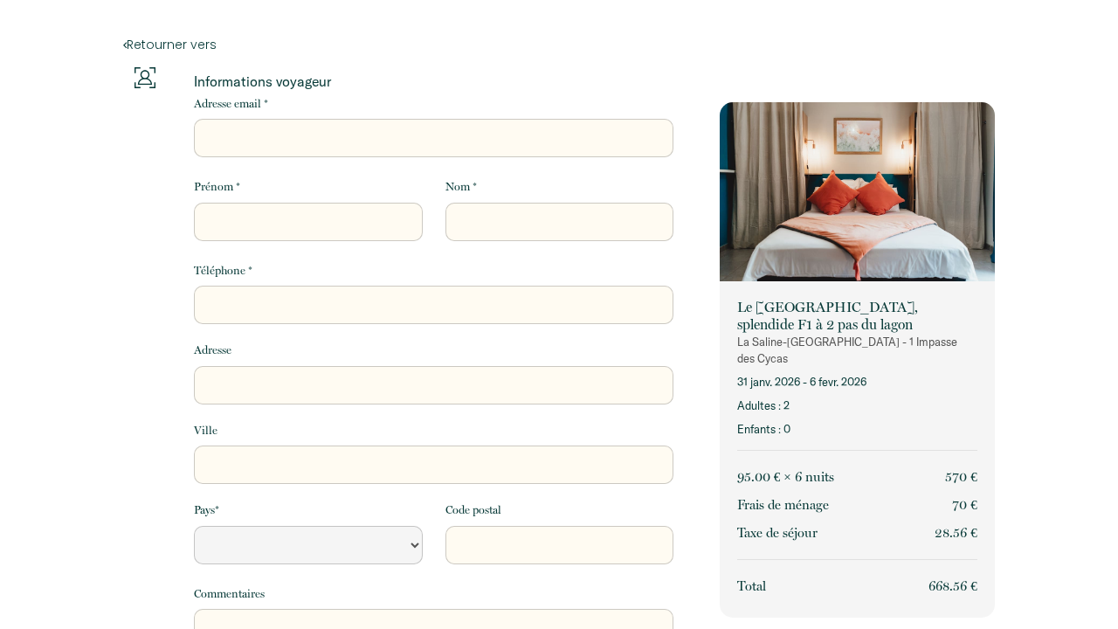
select select "Default select example"
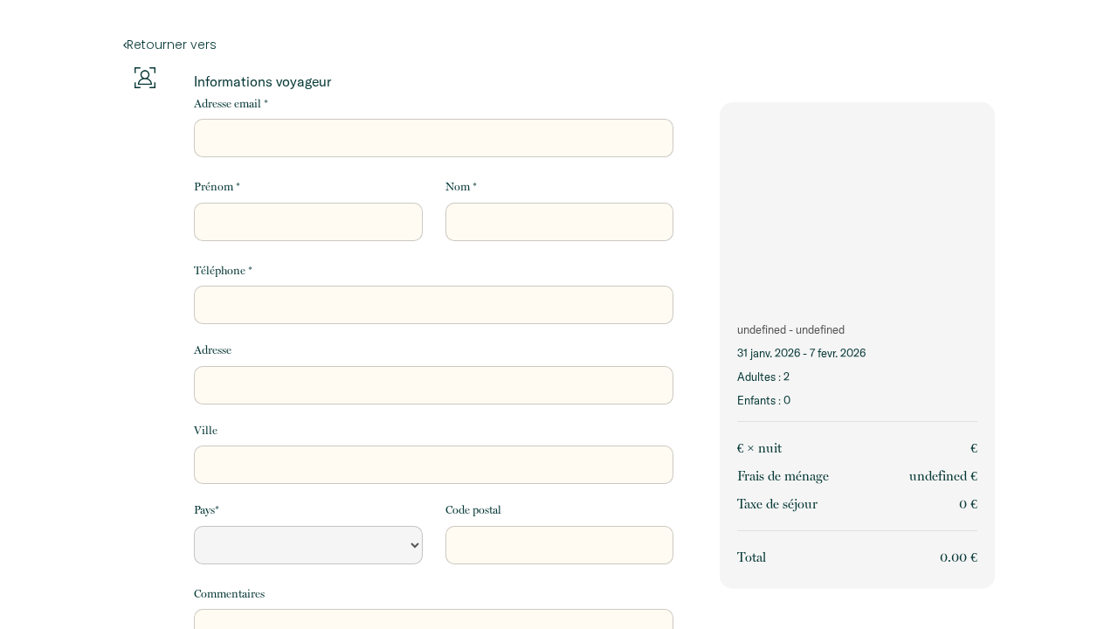
select select "Default select example"
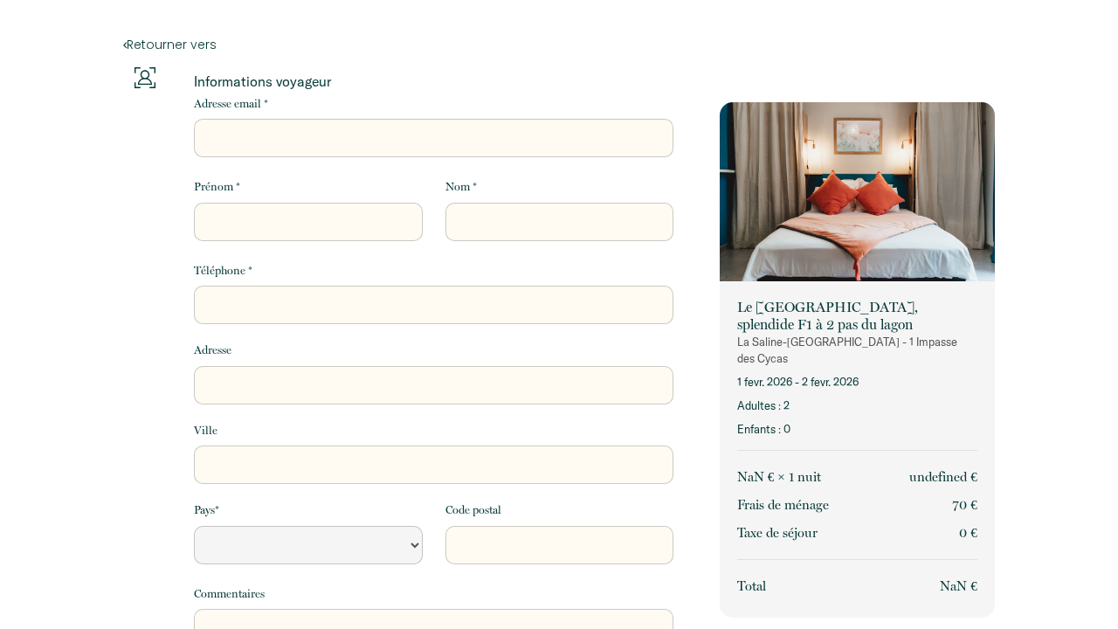
select select "Default select example"
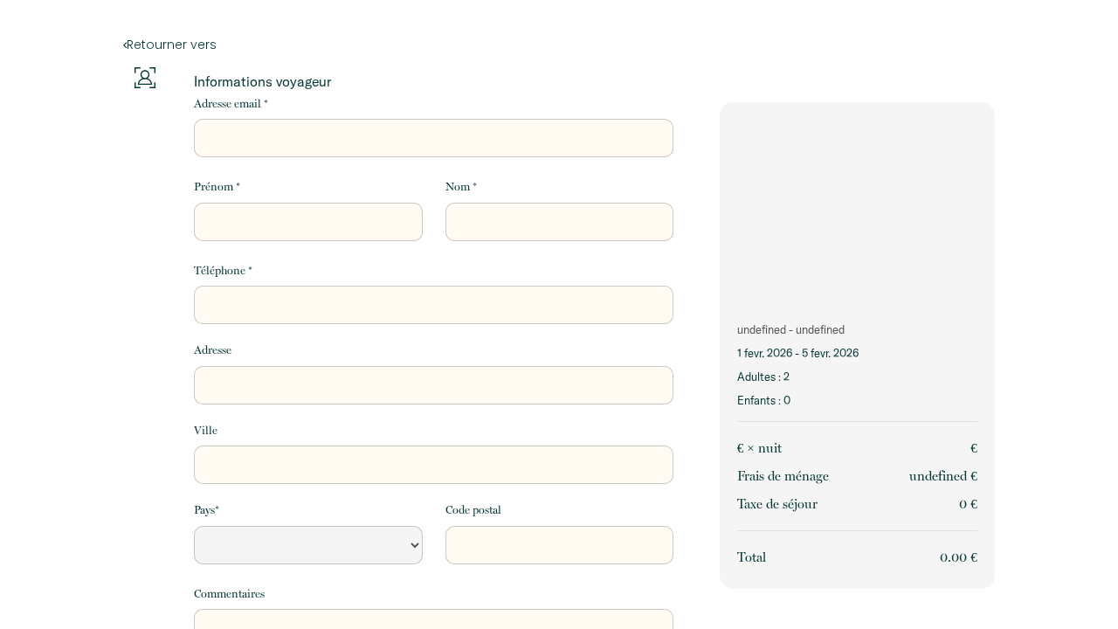
select select "Default select example"
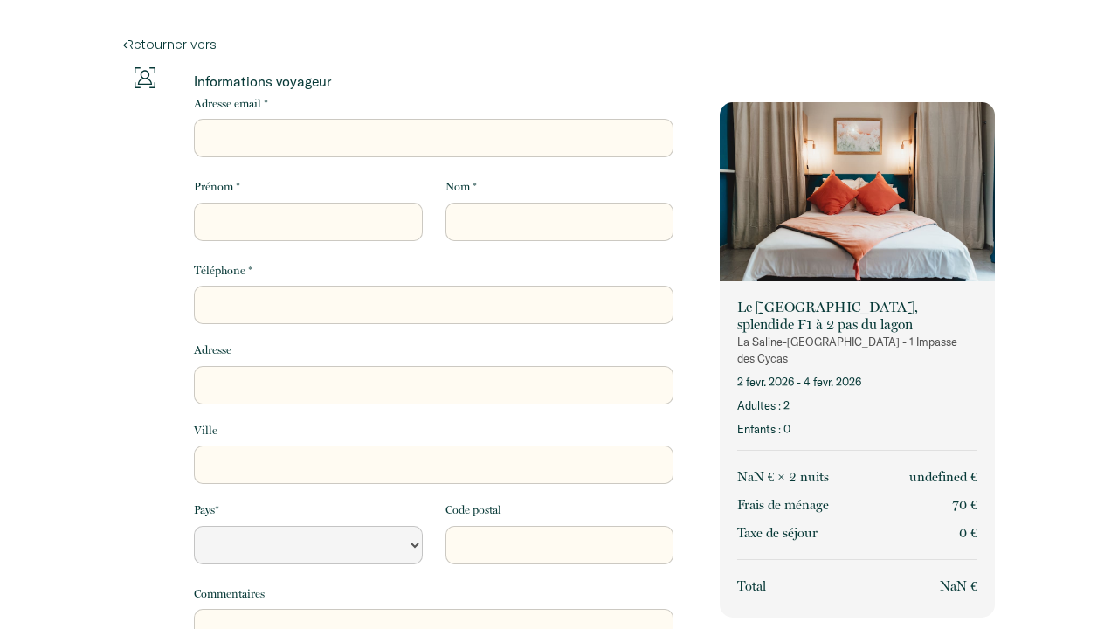
select select "Default select example"
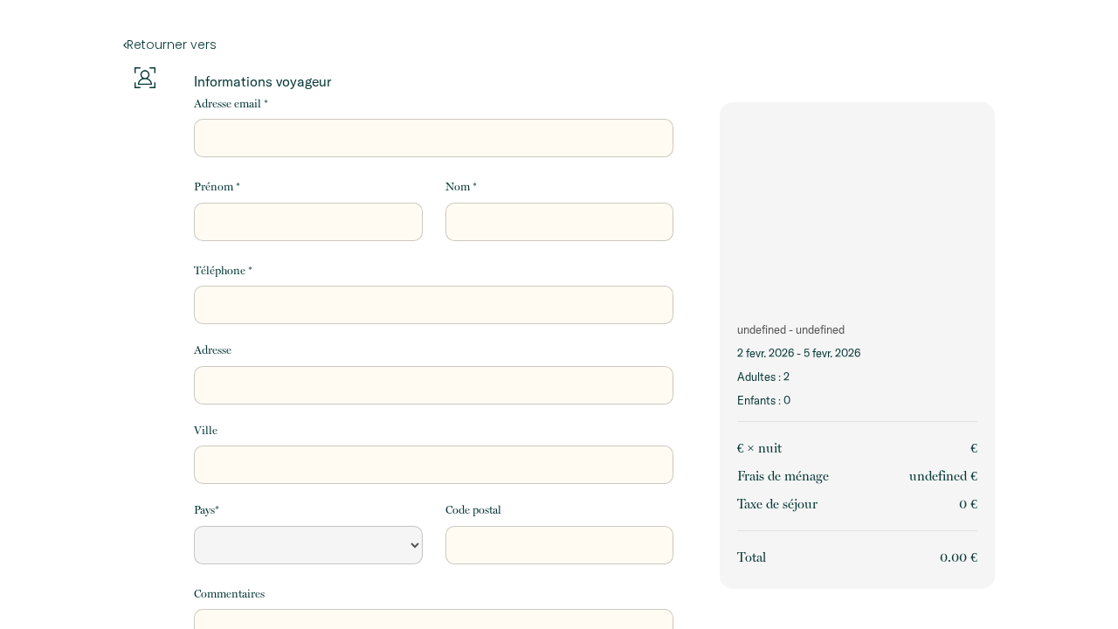
select select "Default select example"
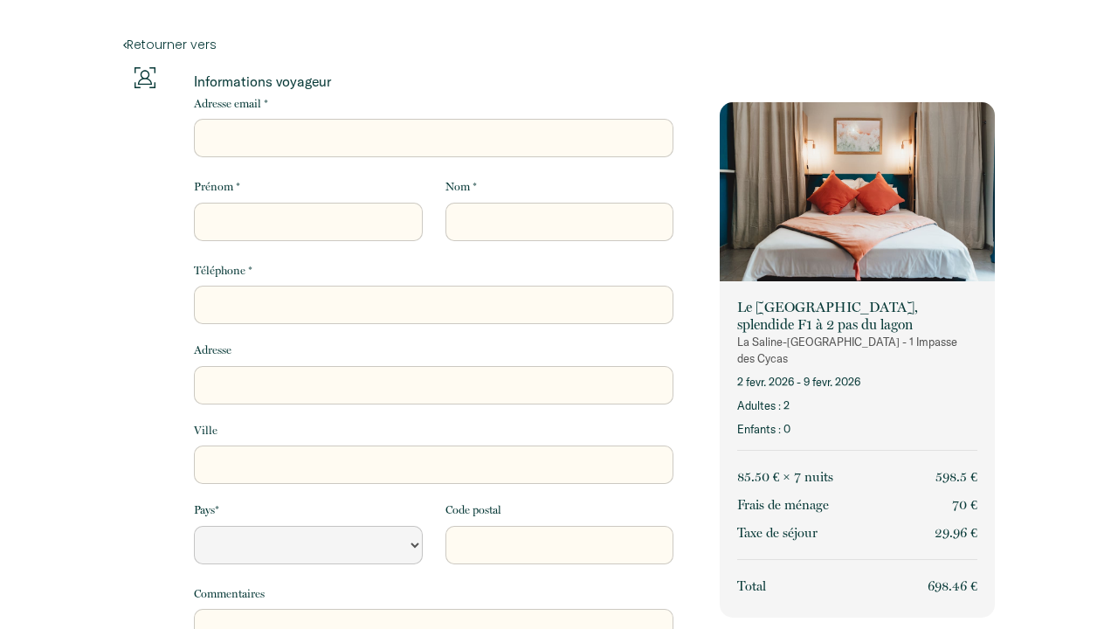
select select "Default select example"
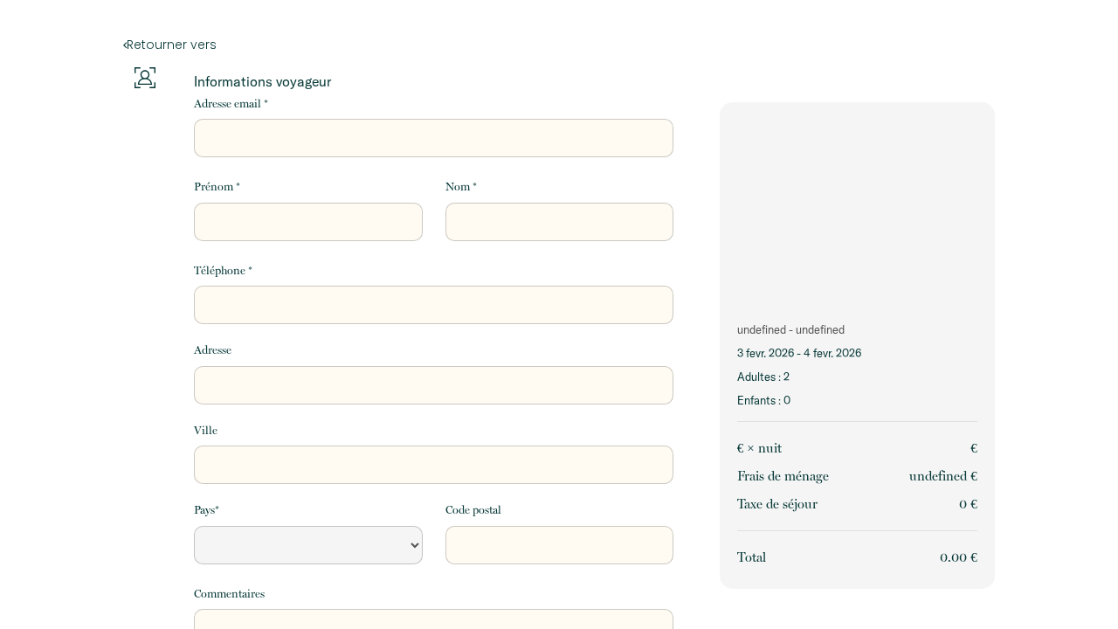
select select "Default select example"
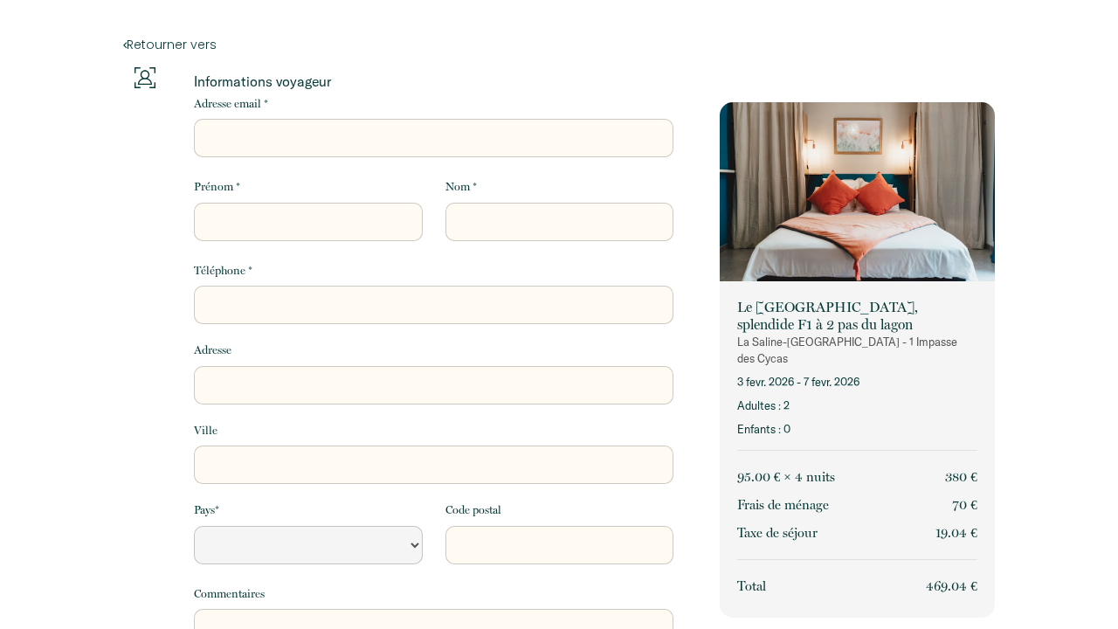
select select "Default select example"
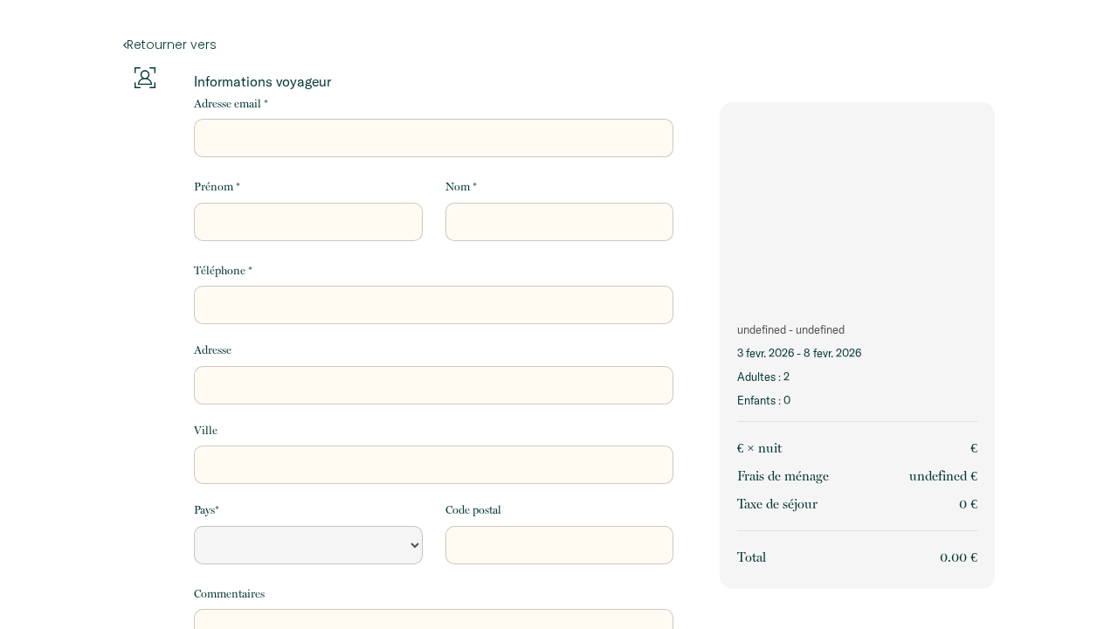
select select "Default select example"
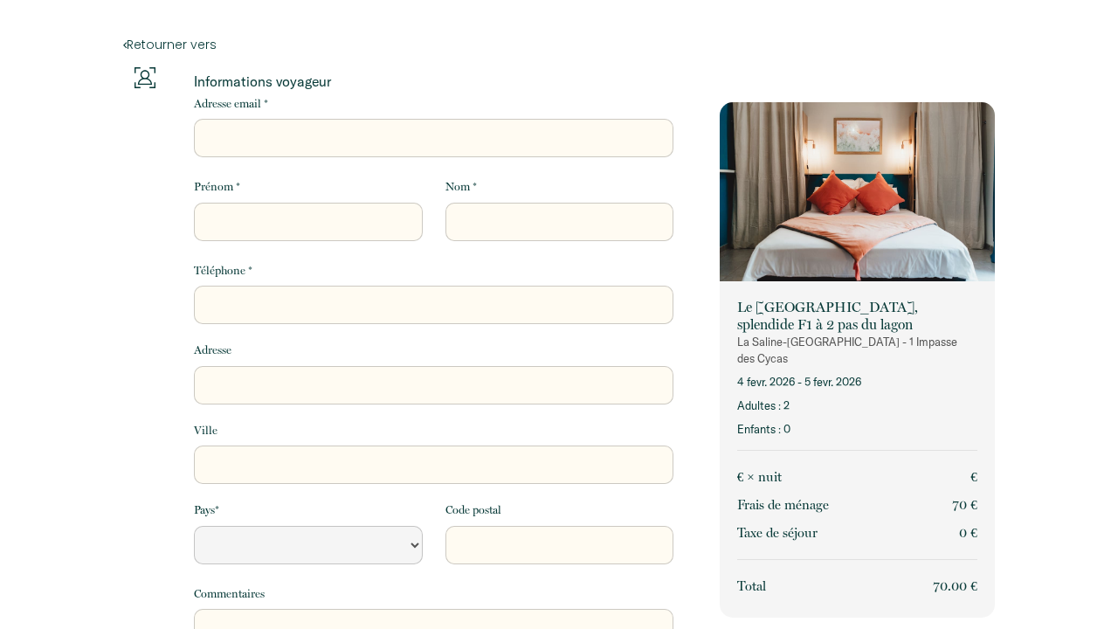
select select "Default select example"
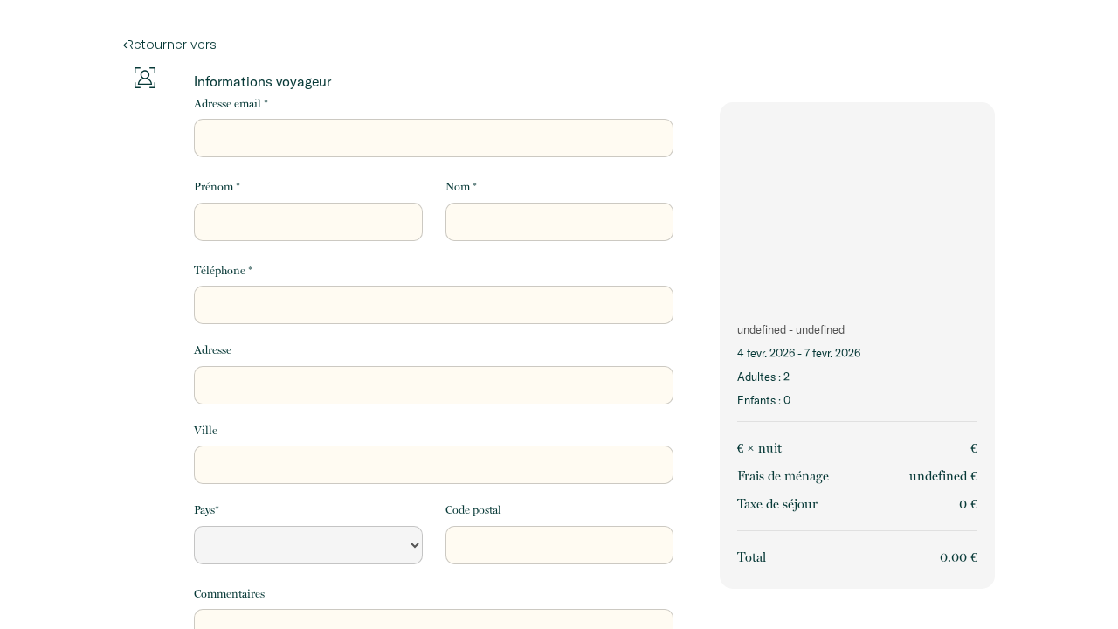
select select "Default select example"
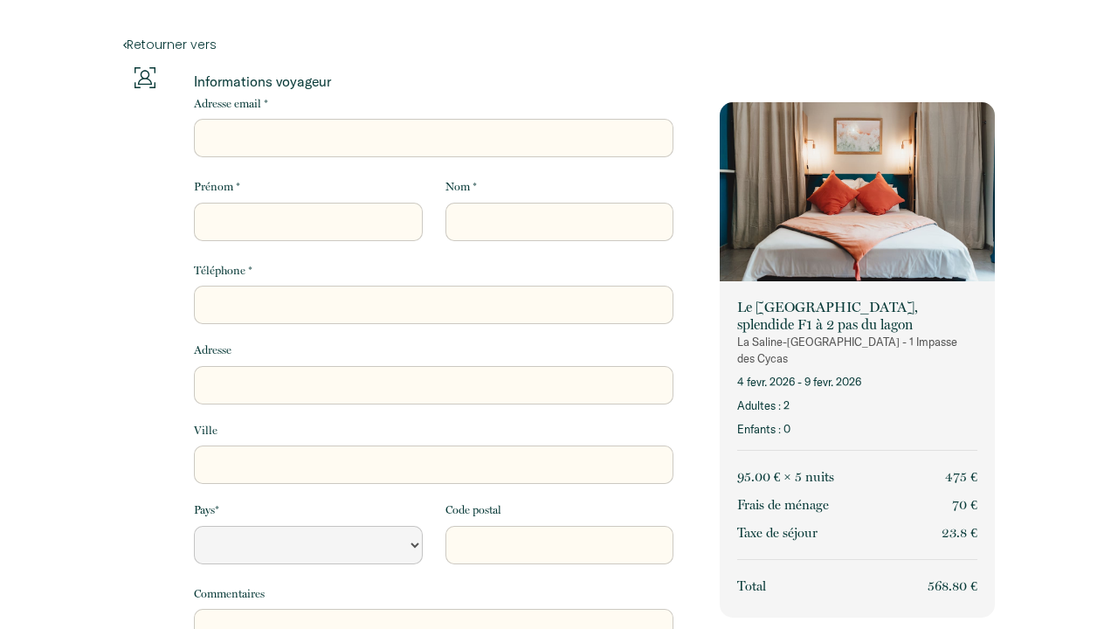
select select "Default select example"
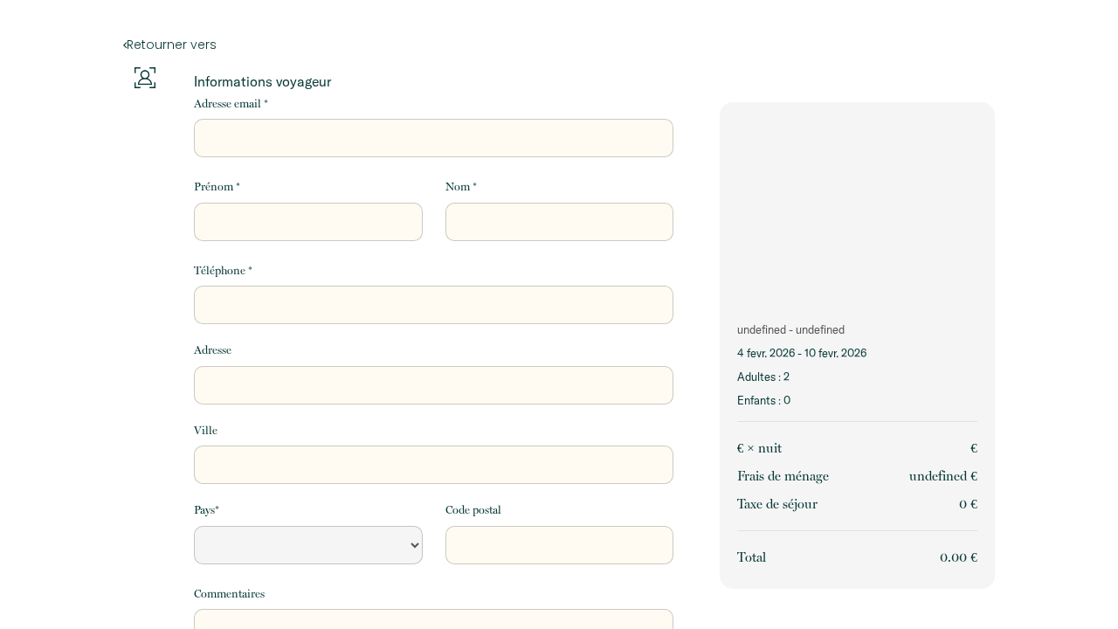
select select "Default select example"
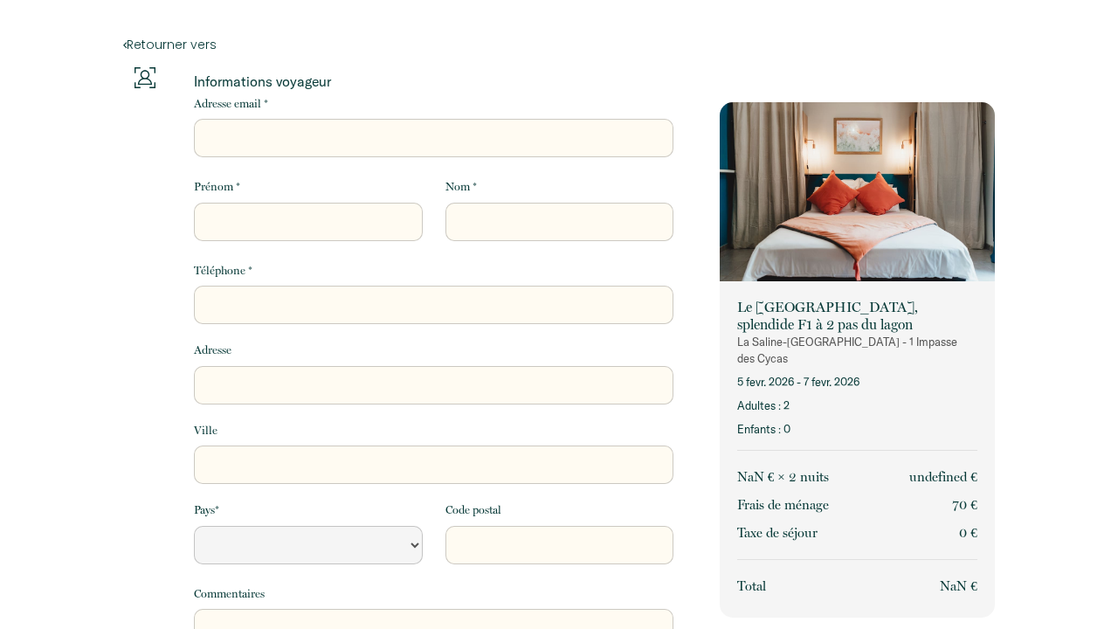
select select "Default select example"
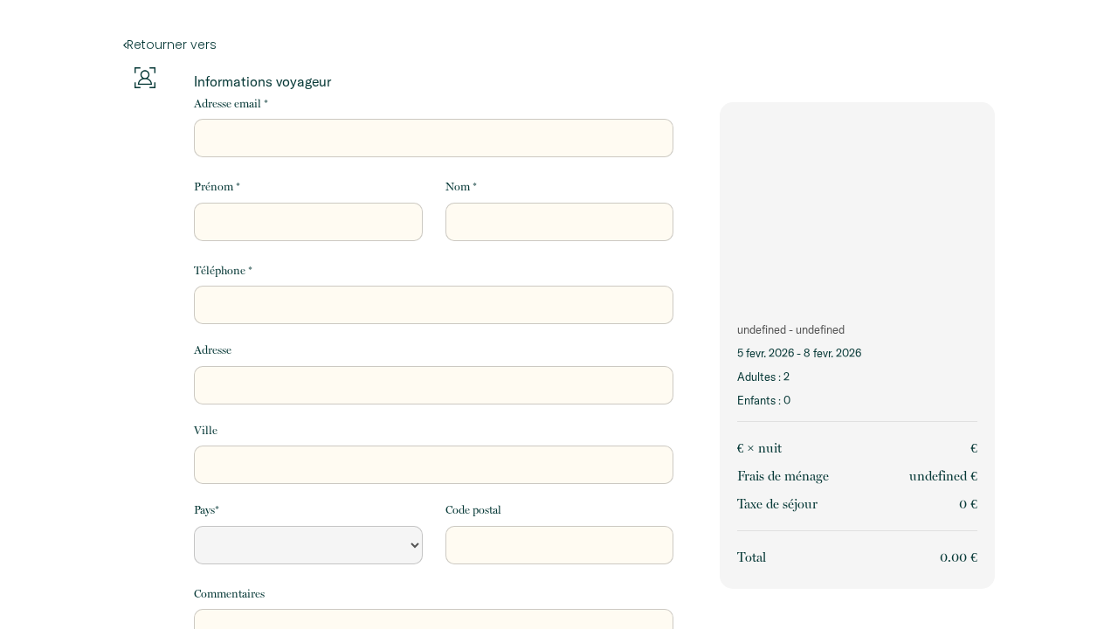
select select "Default select example"
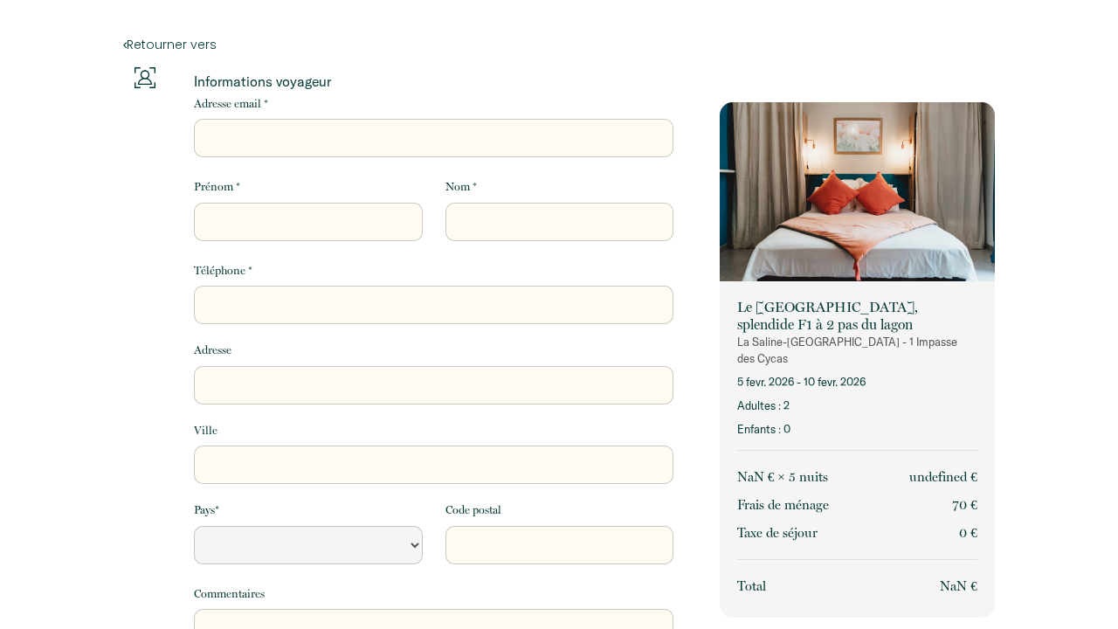
select select "Default select example"
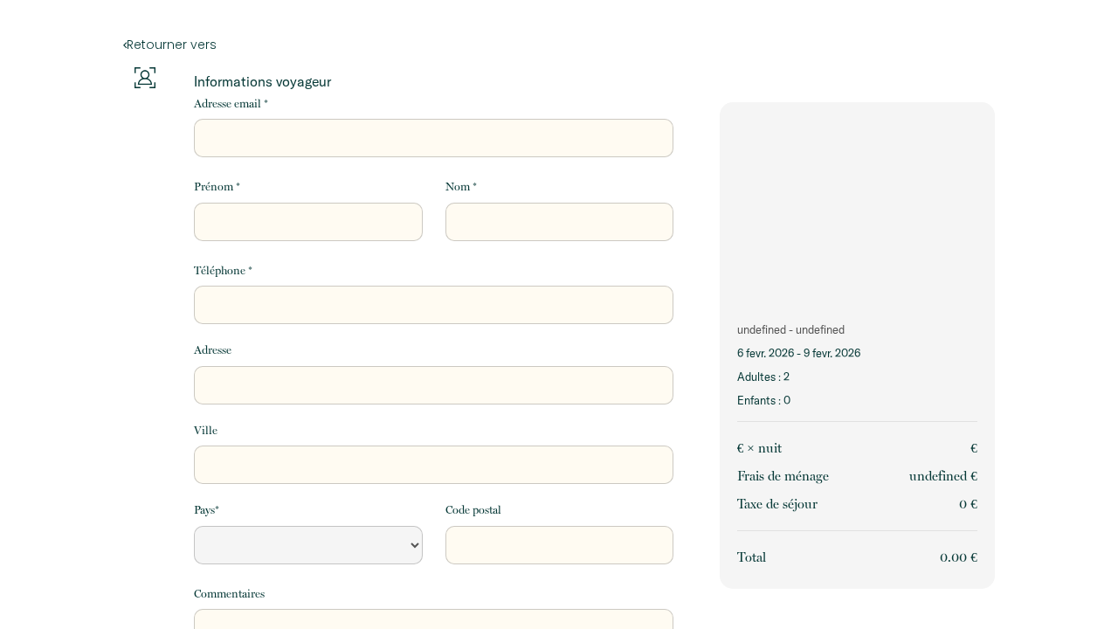
select select "Default select example"
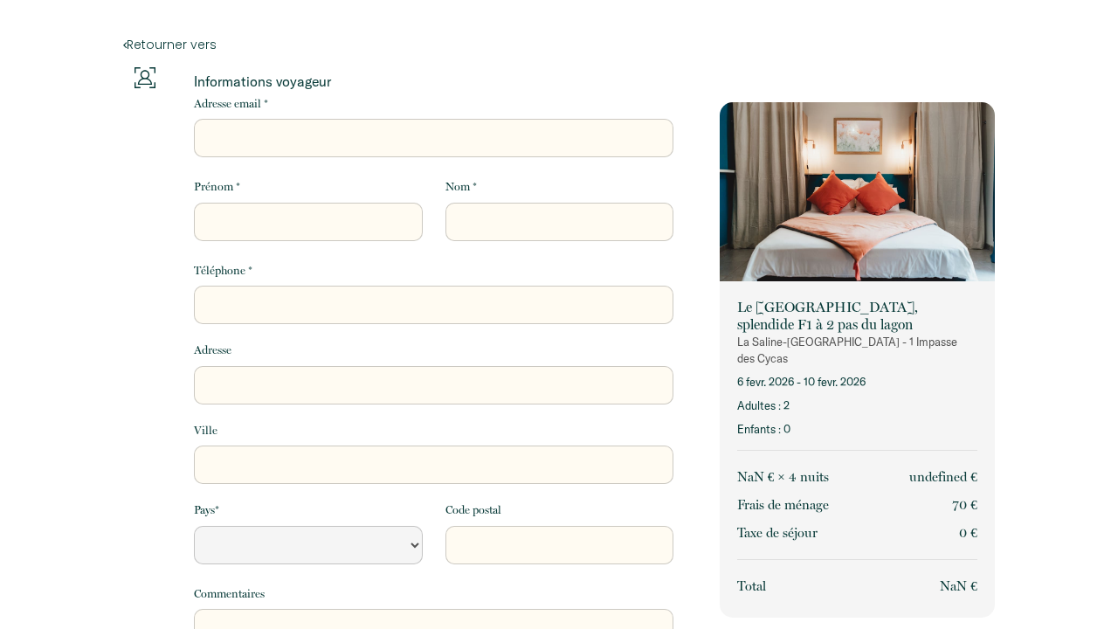
select select "Default select example"
